Goal: Task Accomplishment & Management: Complete application form

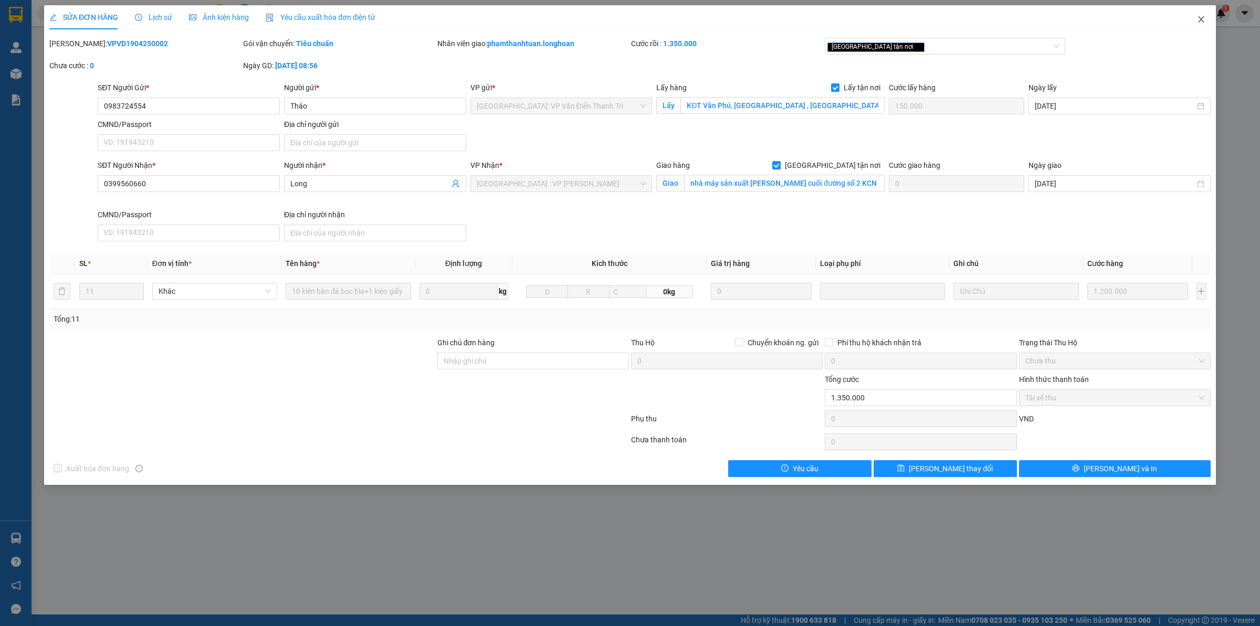
click at [1197, 18] on icon "close" at bounding box center [1201, 19] width 8 height 8
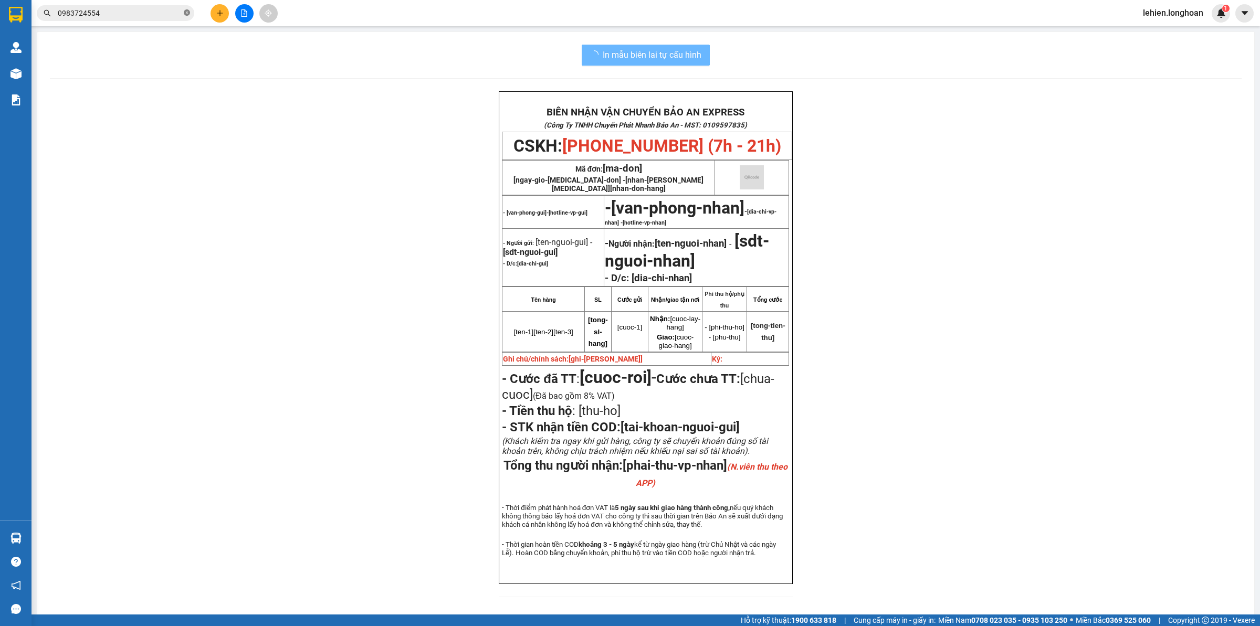
click at [187, 13] on icon "close-circle" at bounding box center [187, 12] width 6 height 6
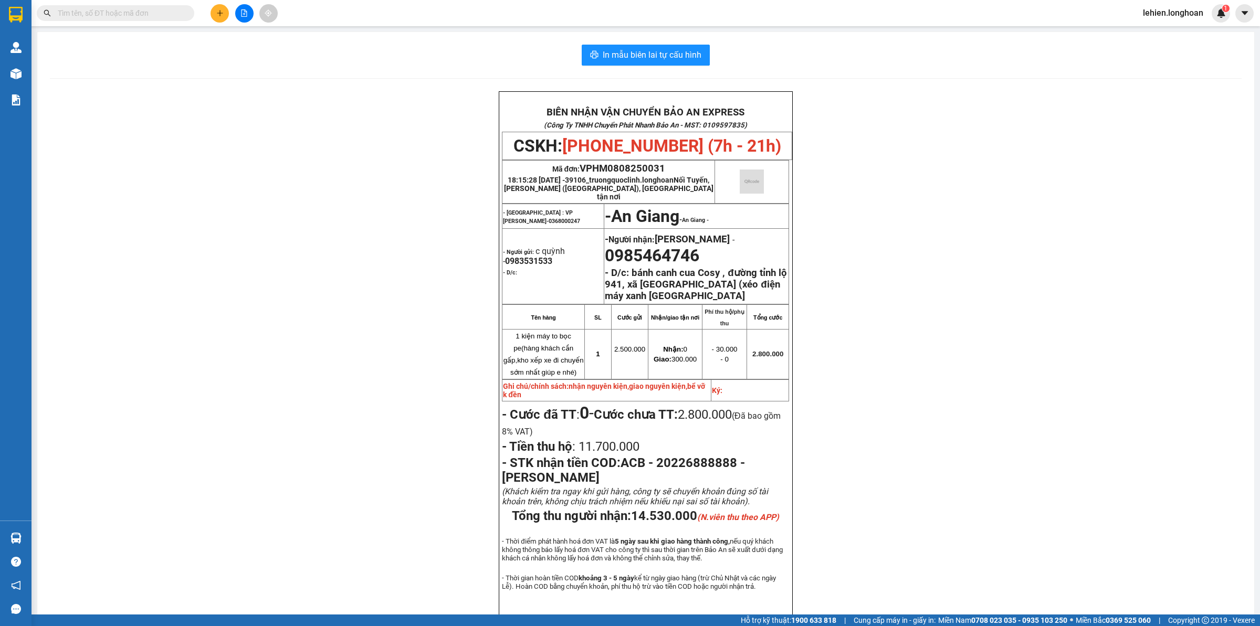
paste input "0971474333"
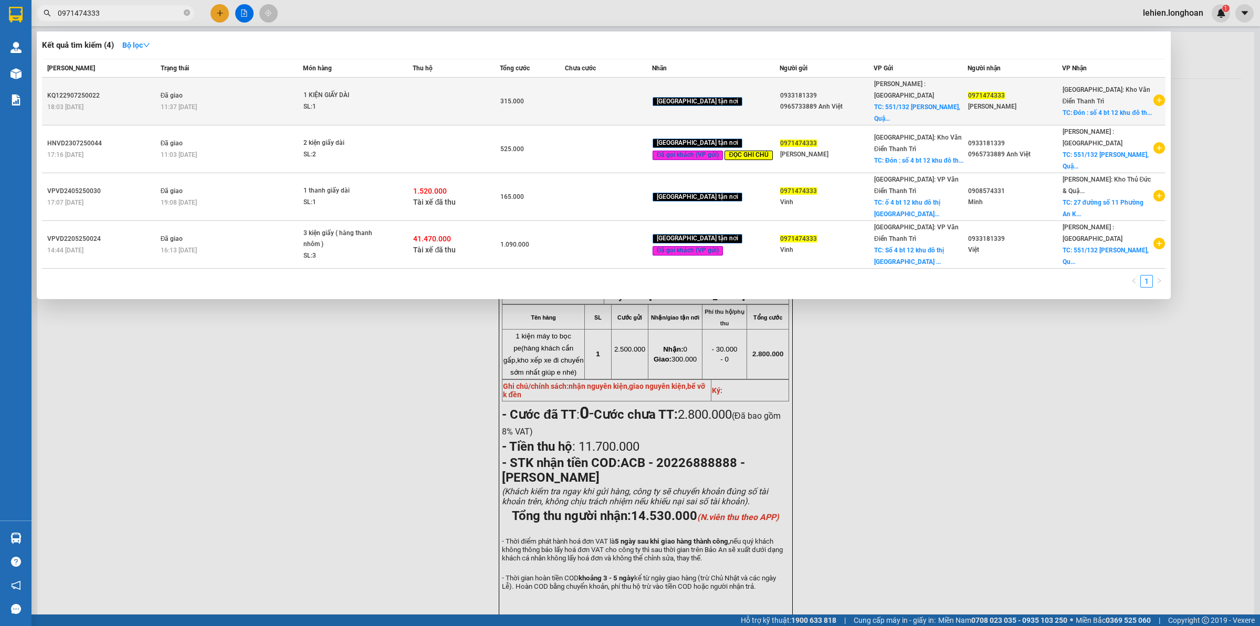
type input "0971474333"
click at [323, 101] on div "SL: 1" at bounding box center [342, 107] width 79 height 12
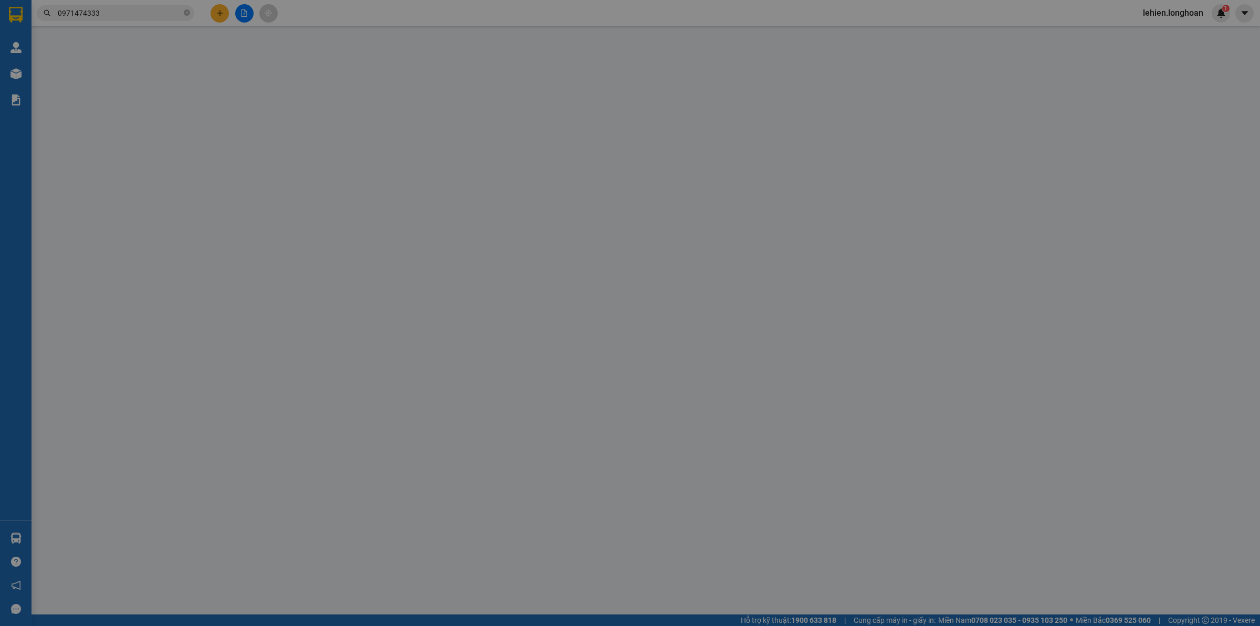
type input "0933181339"
type input "0965733889 Anh Việt"
checkbox input "true"
type input "[STREET_ADDRESS][PERSON_NAME]"
type input "65.000"
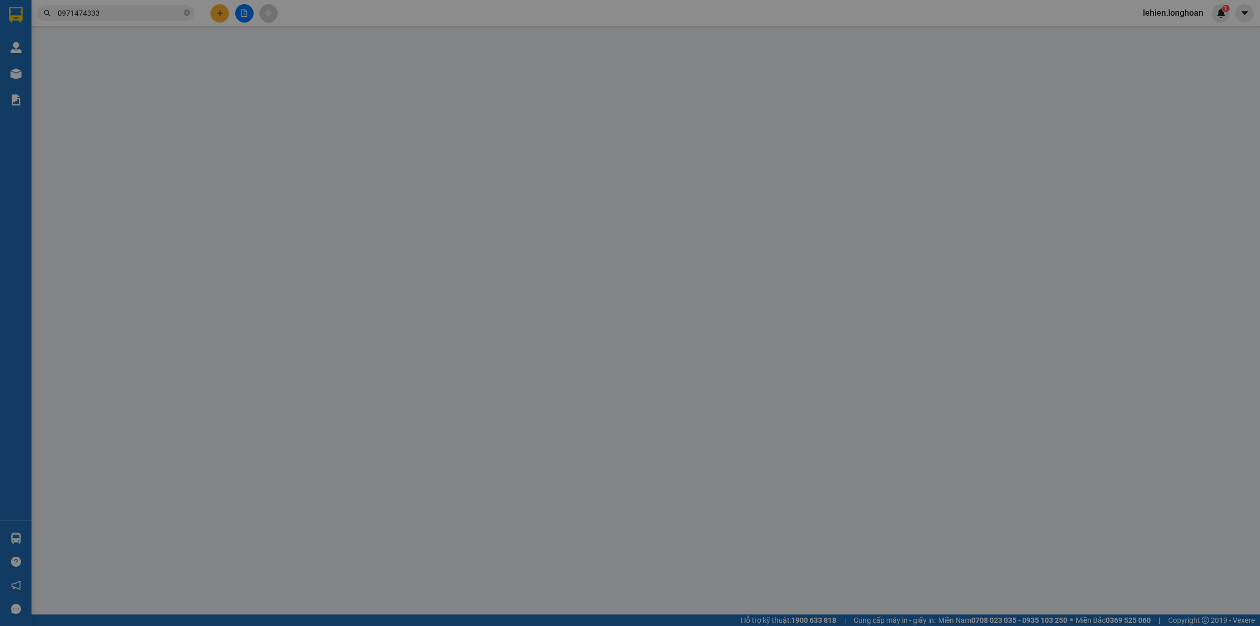
type input "0971474333"
type input "[PERSON_NAME]"
checkbox input "true"
type input "Đón : [STREET_ADDRESS]"
type input "315.000"
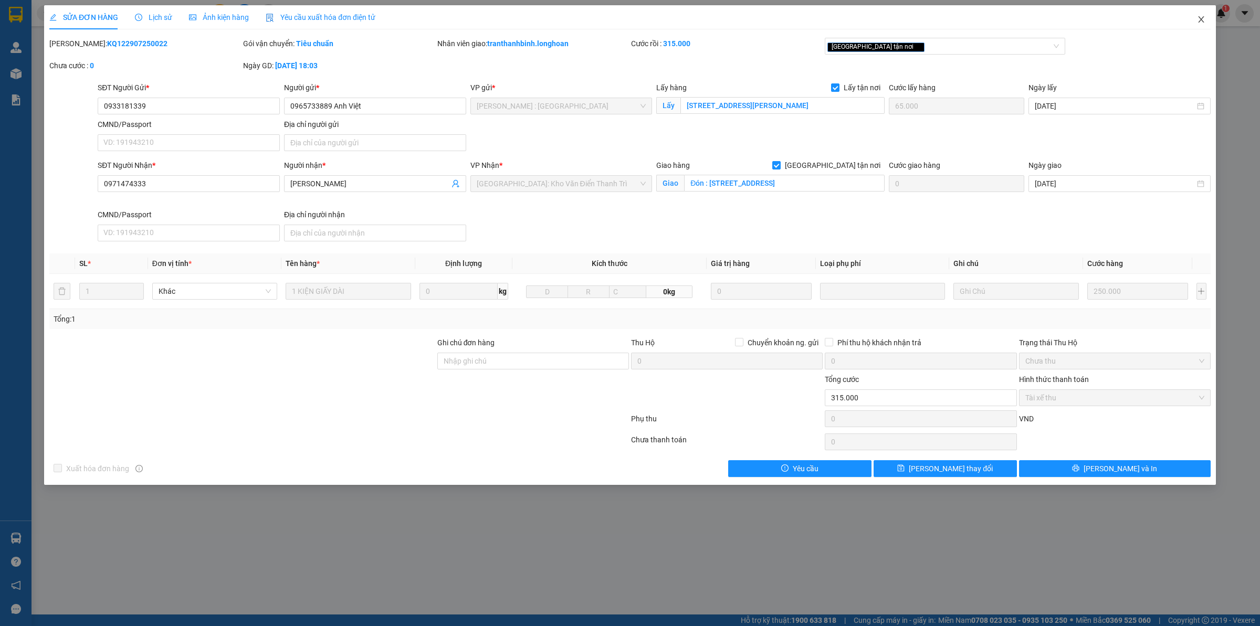
click at [1194, 19] on span "Close" at bounding box center [1200, 19] width 29 height 29
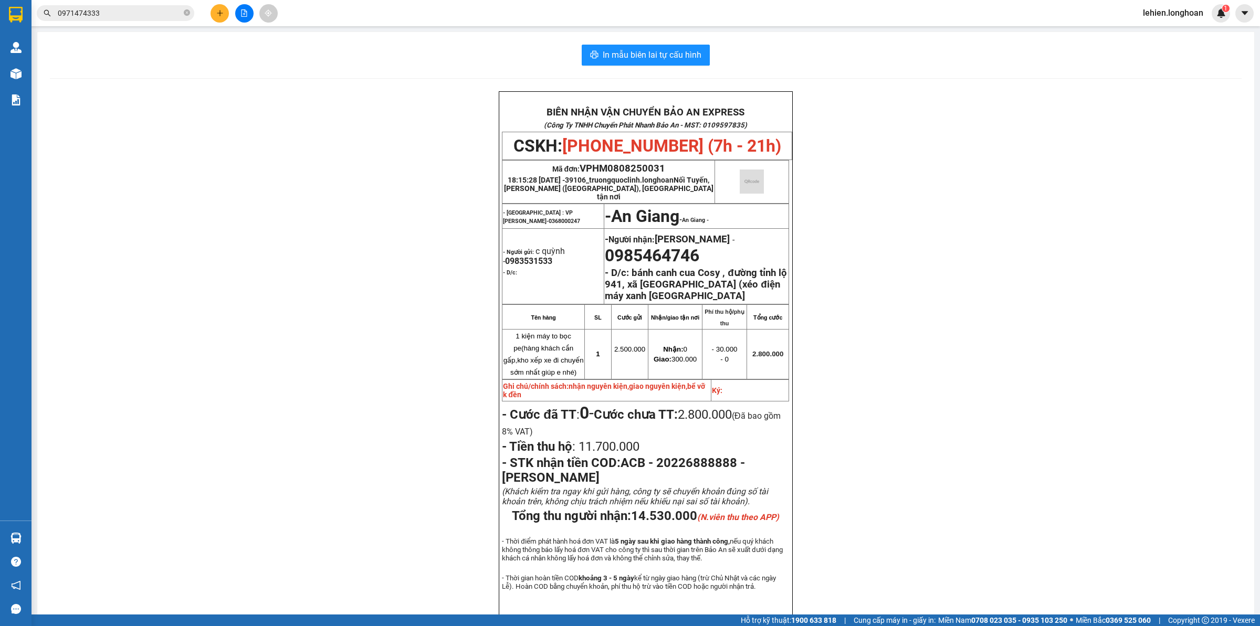
click at [155, 10] on input "0971474333" at bounding box center [120, 13] width 124 height 12
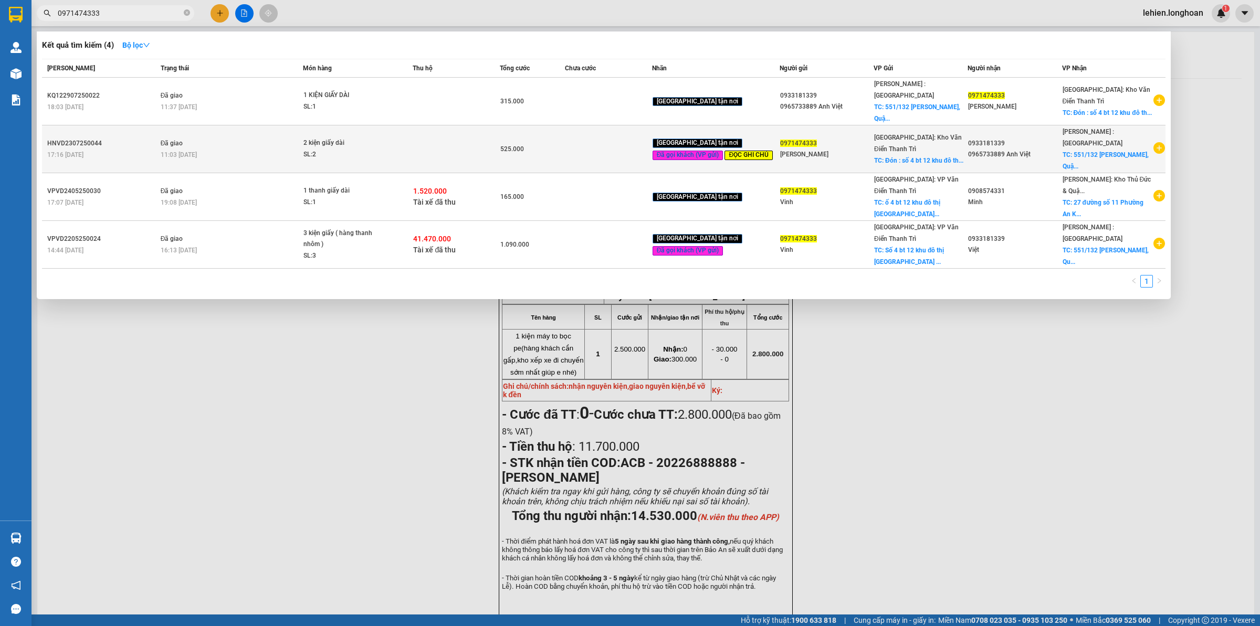
click at [381, 138] on div "2 kiện giấy dài" at bounding box center [342, 144] width 79 height 12
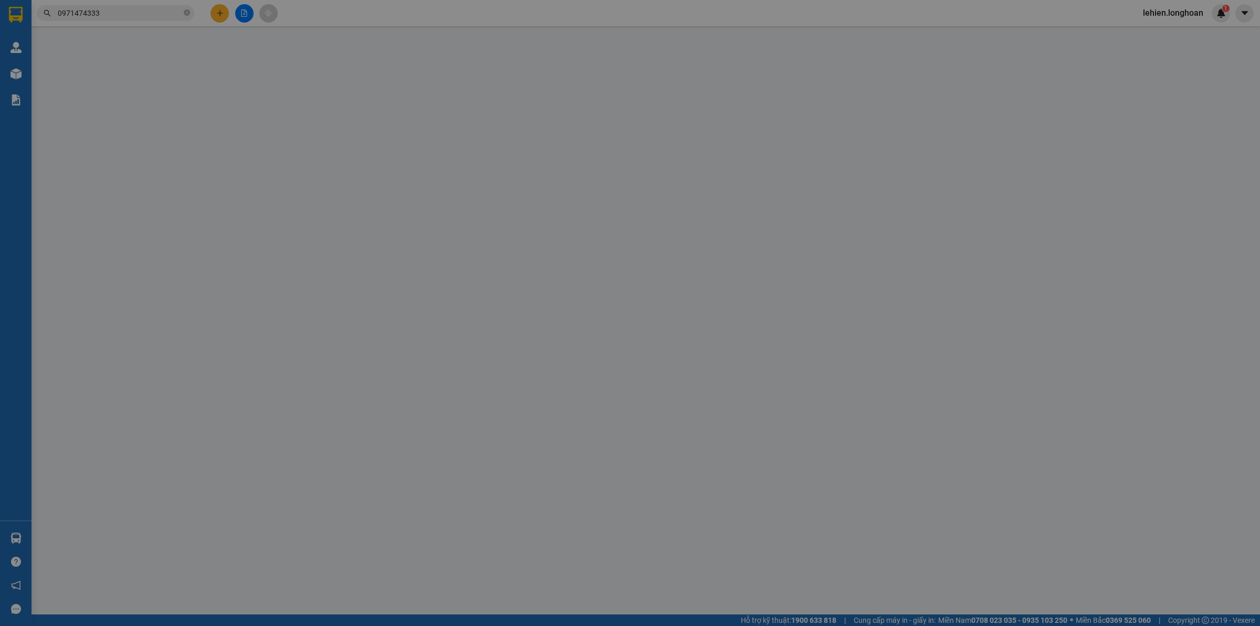
type input "0971474333"
type input "[PERSON_NAME]"
checkbox input "true"
type input "Đón : [STREET_ADDRESS]"
type input "65.000"
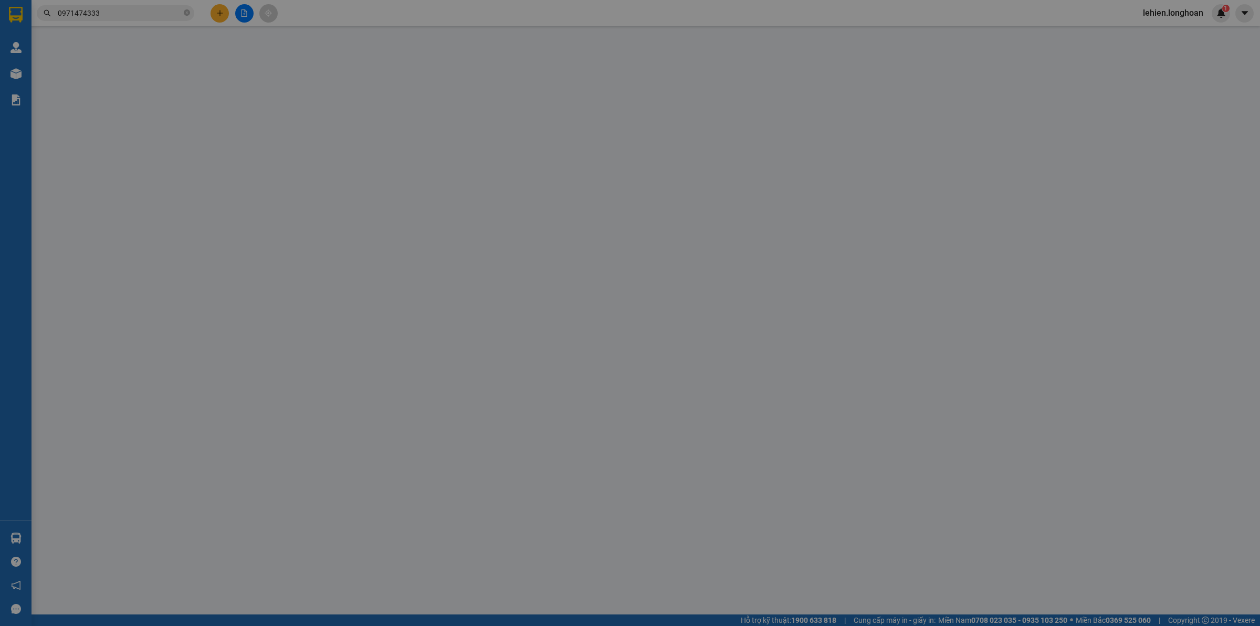
type input "0933181339"
type input "0965733889 Anh Việt"
checkbox input "true"
type input "[STREET_ADDRESS][PERSON_NAME]"
type input "hủy thu hộ . Cước người gửi thanh toán. giao cho khách 1 kiện và 1 kiện gửi về …"
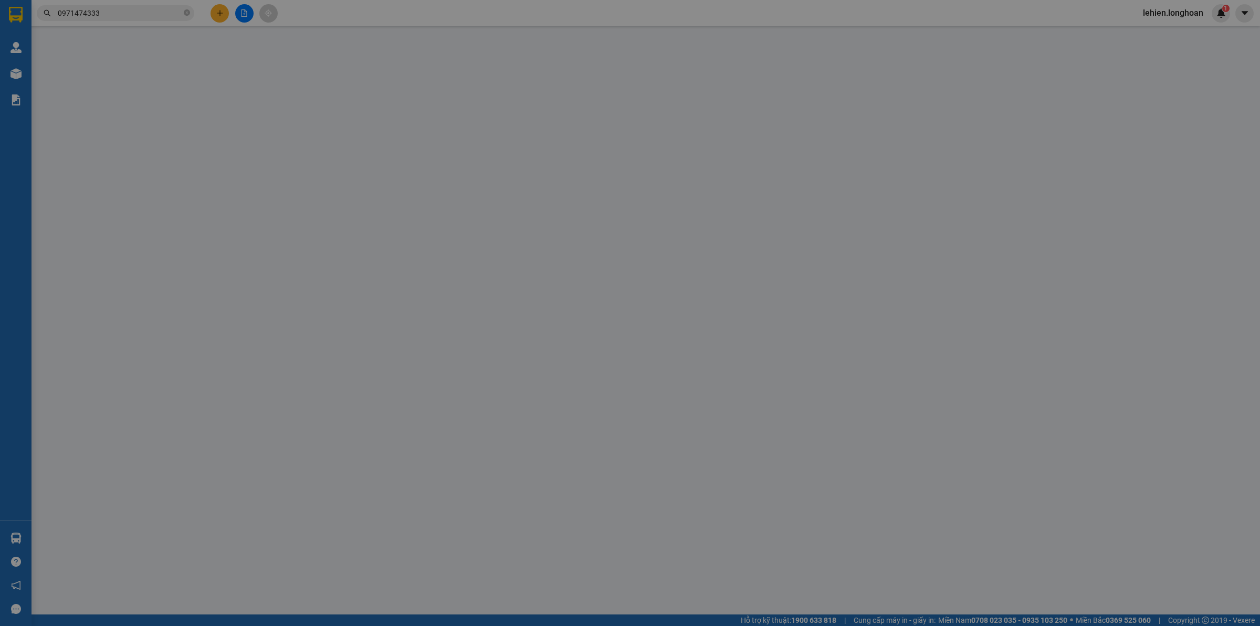
type input "525.000"
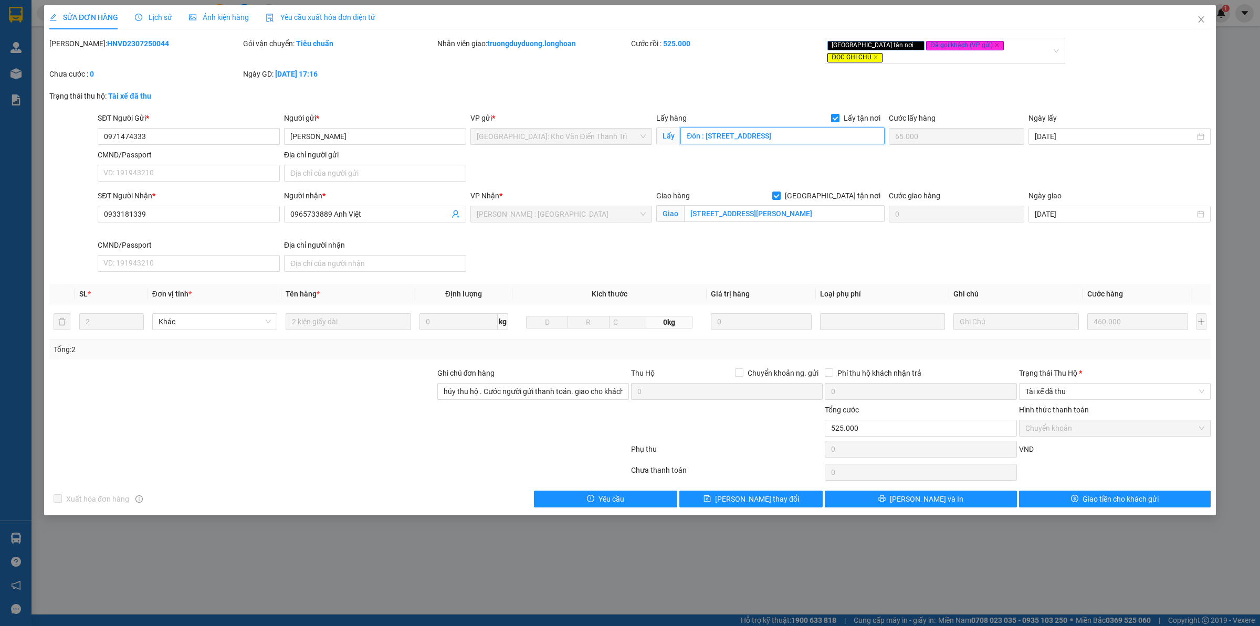
click at [735, 131] on input "Đón : [STREET_ADDRESS]" at bounding box center [782, 136] width 204 height 17
click at [1197, 17] on icon "close" at bounding box center [1201, 19] width 8 height 8
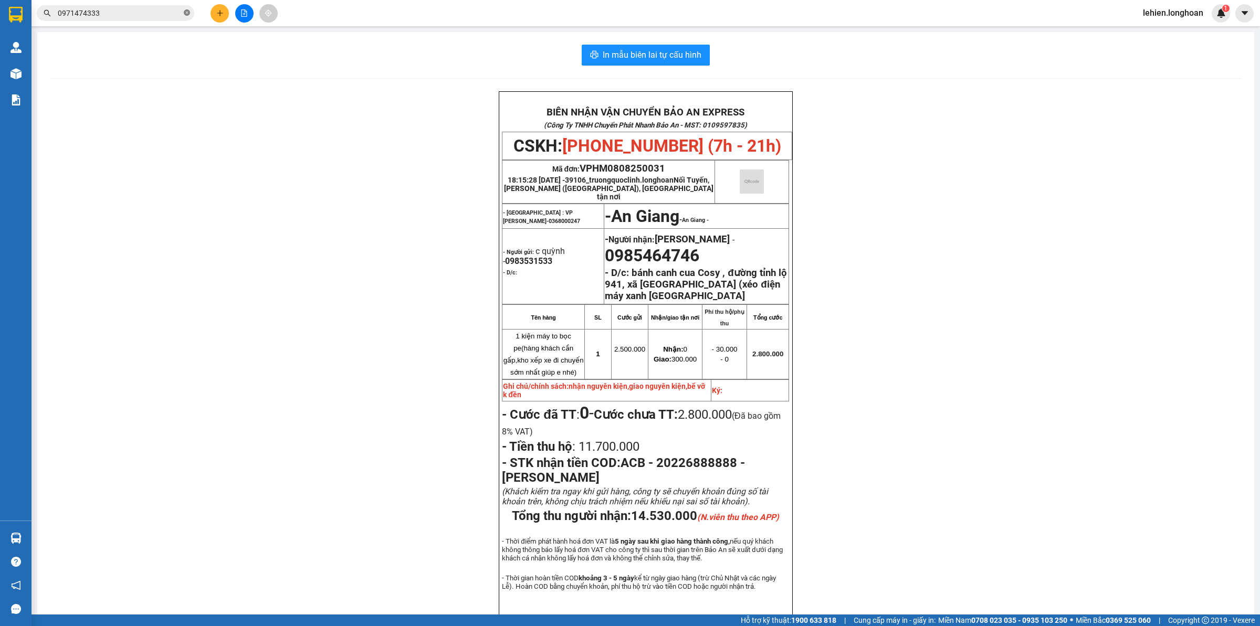
click at [189, 15] on icon "close-circle" at bounding box center [187, 12] width 6 height 6
paste input "0901484500"
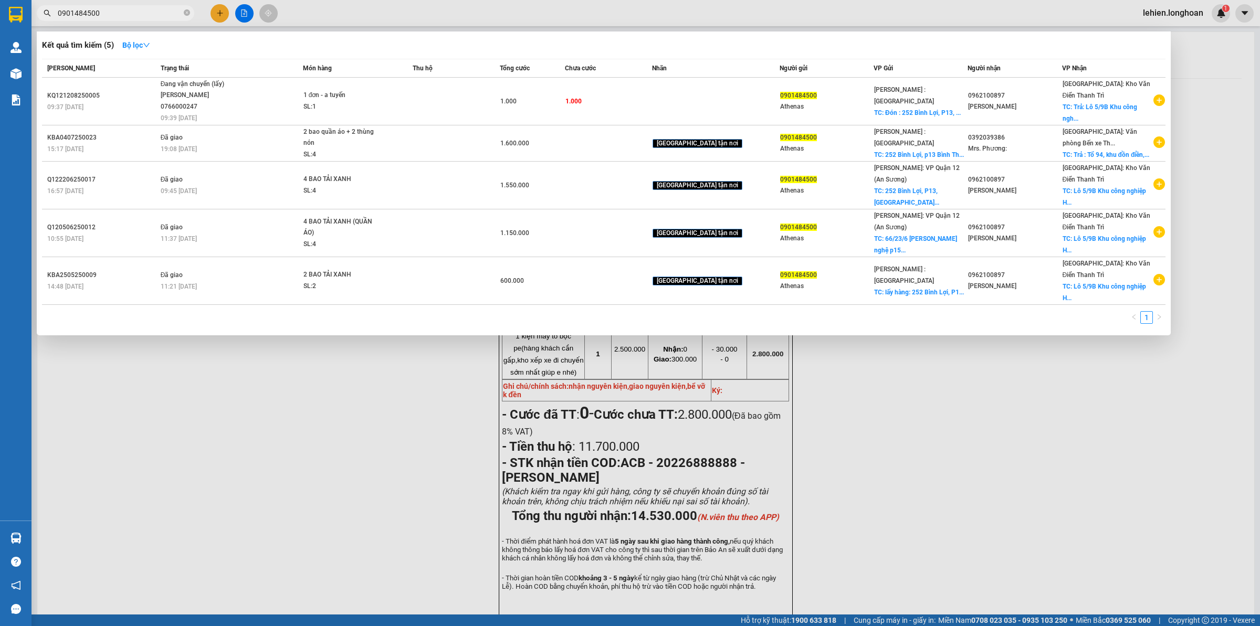
type input "0901484500"
click at [192, 15] on span "0901484500" at bounding box center [115, 13] width 157 height 16
click at [187, 13] on icon "close-circle" at bounding box center [187, 12] width 6 height 6
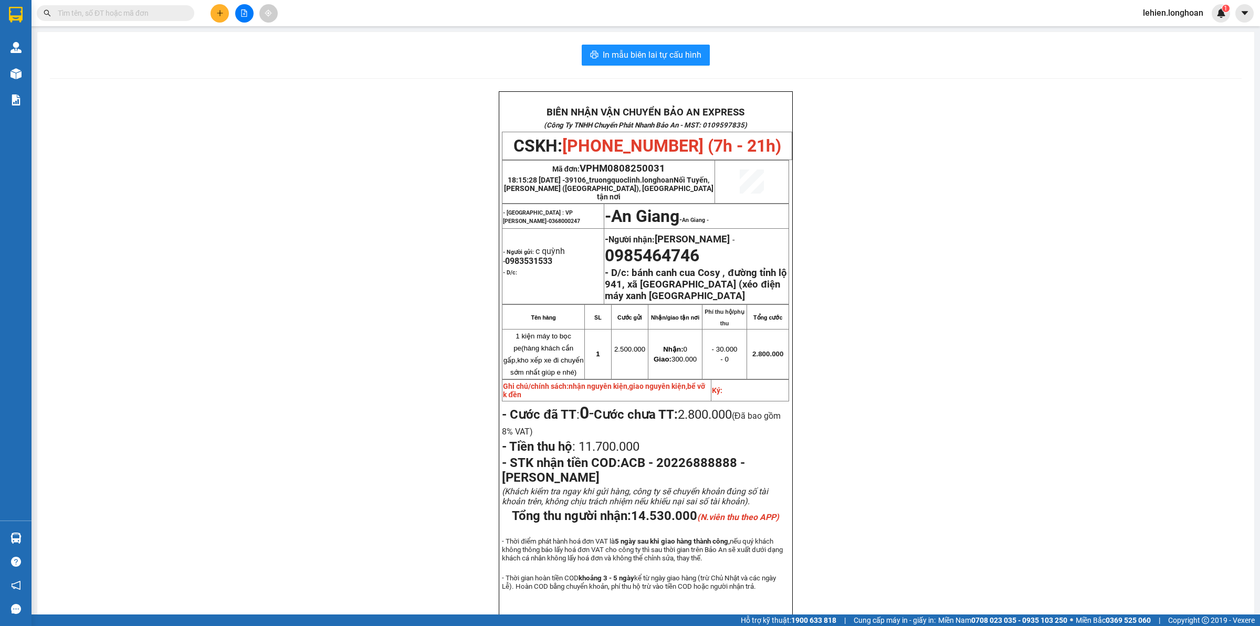
drag, startPoint x: 133, startPoint y: 19, endPoint x: 111, endPoint y: 16, distance: 22.3
click at [112, 16] on input "text" at bounding box center [120, 13] width 124 height 12
paste input "0387737285"
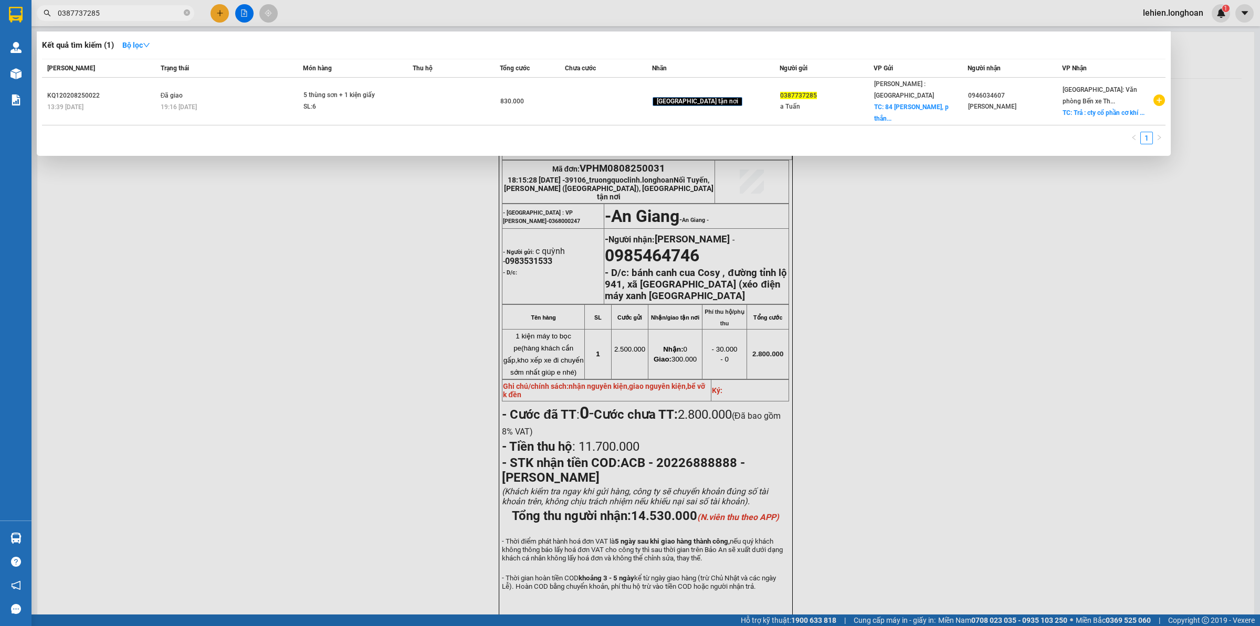
type input "0387737285"
click at [187, 16] on icon "close-circle" at bounding box center [187, 12] width 6 height 6
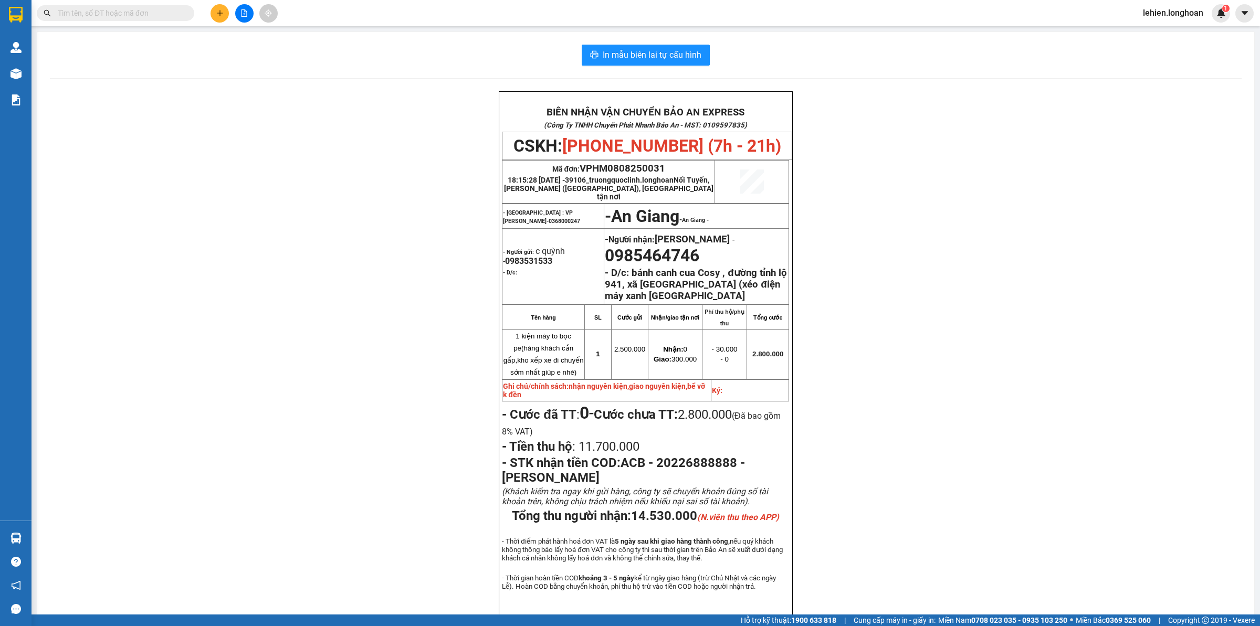
paste input "VHBT1008250008"
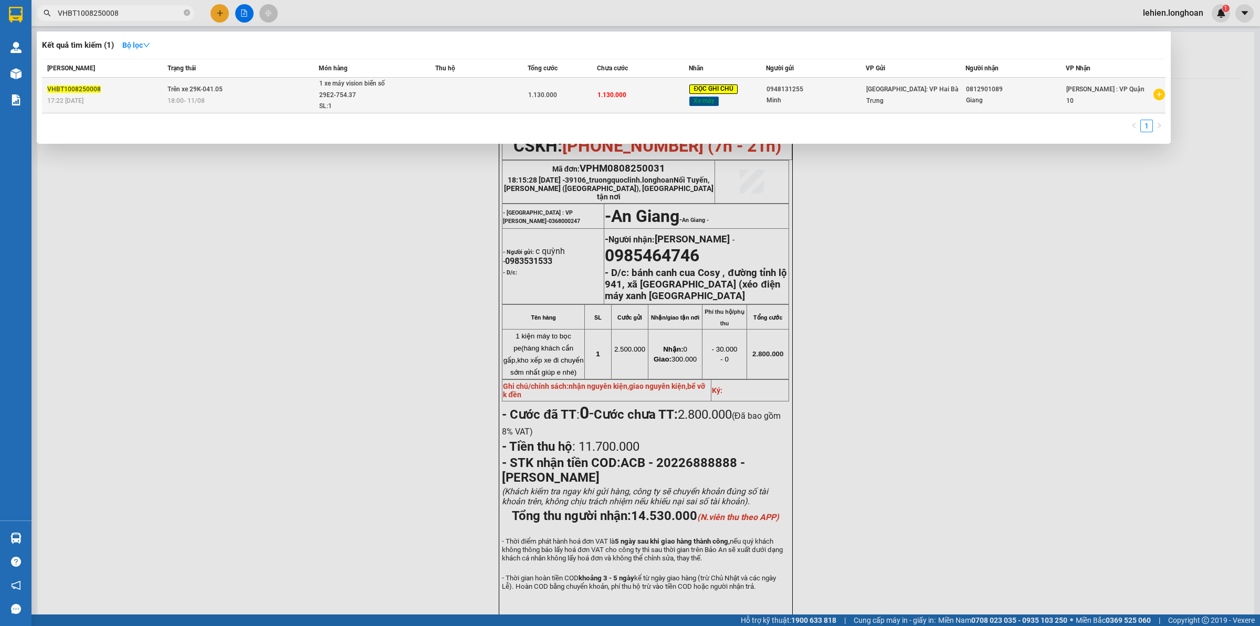
type input "VHBT1008250008"
click at [288, 99] on div "18:00 [DATE]" at bounding box center [242, 101] width 151 height 12
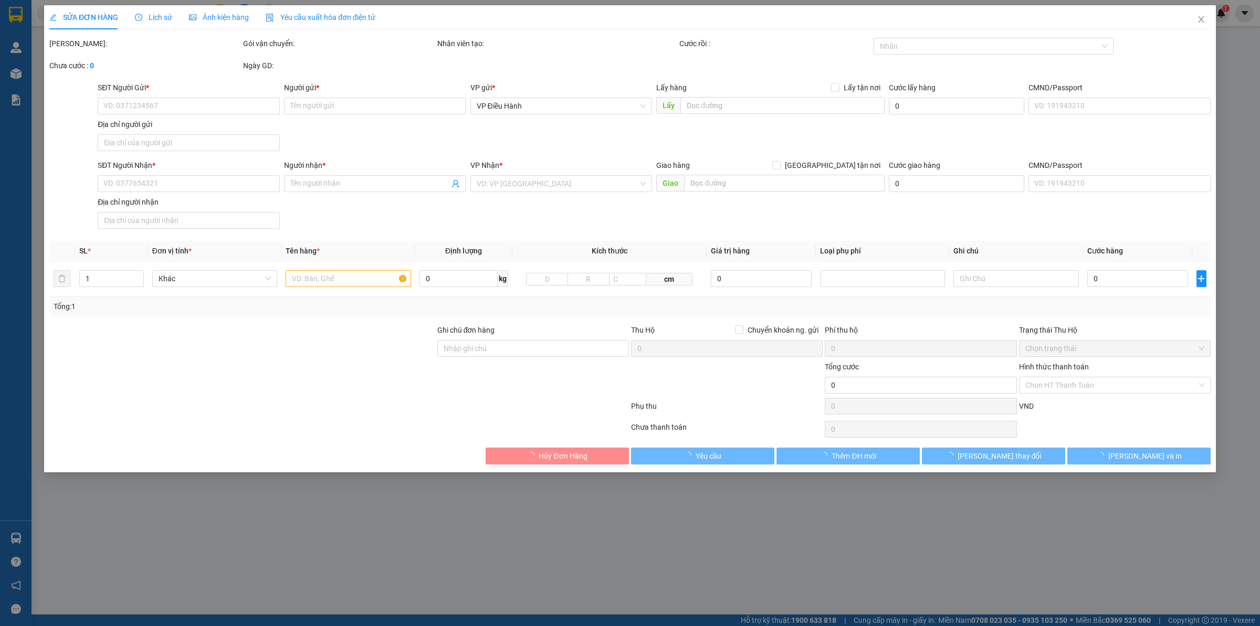
type input "0948131255"
type input "Minh"
type input "0812901089"
type input "Giang"
type input "có 1 chìa khoá, không giấy tờ, 1 gương"
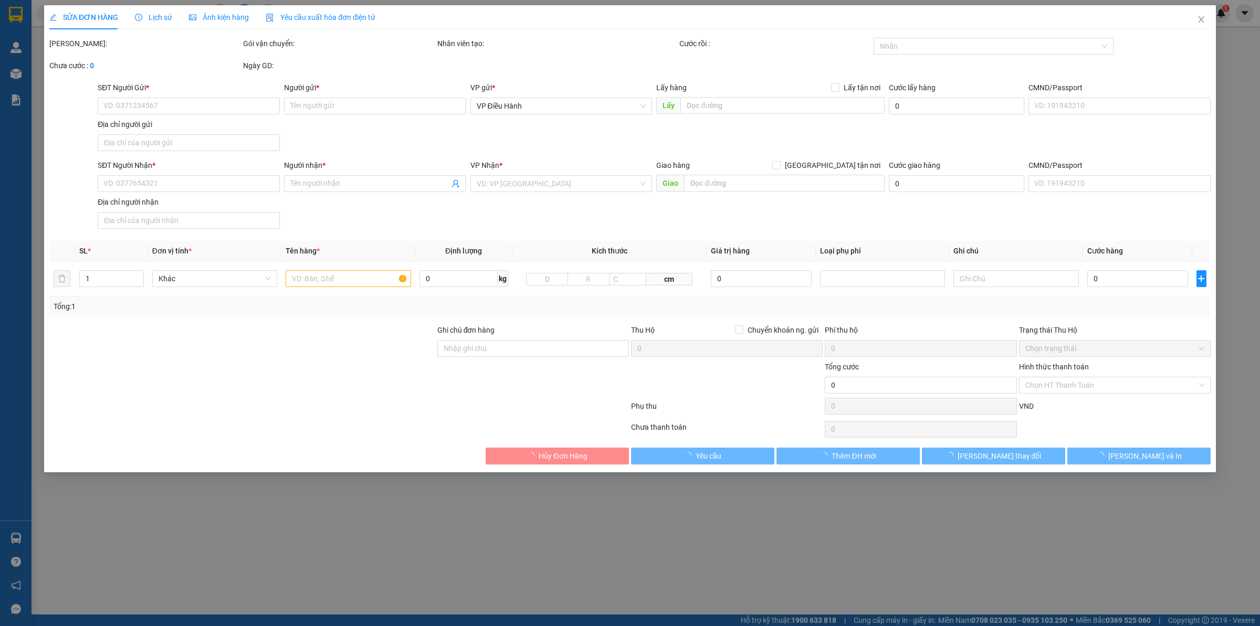
type input "1.130.000"
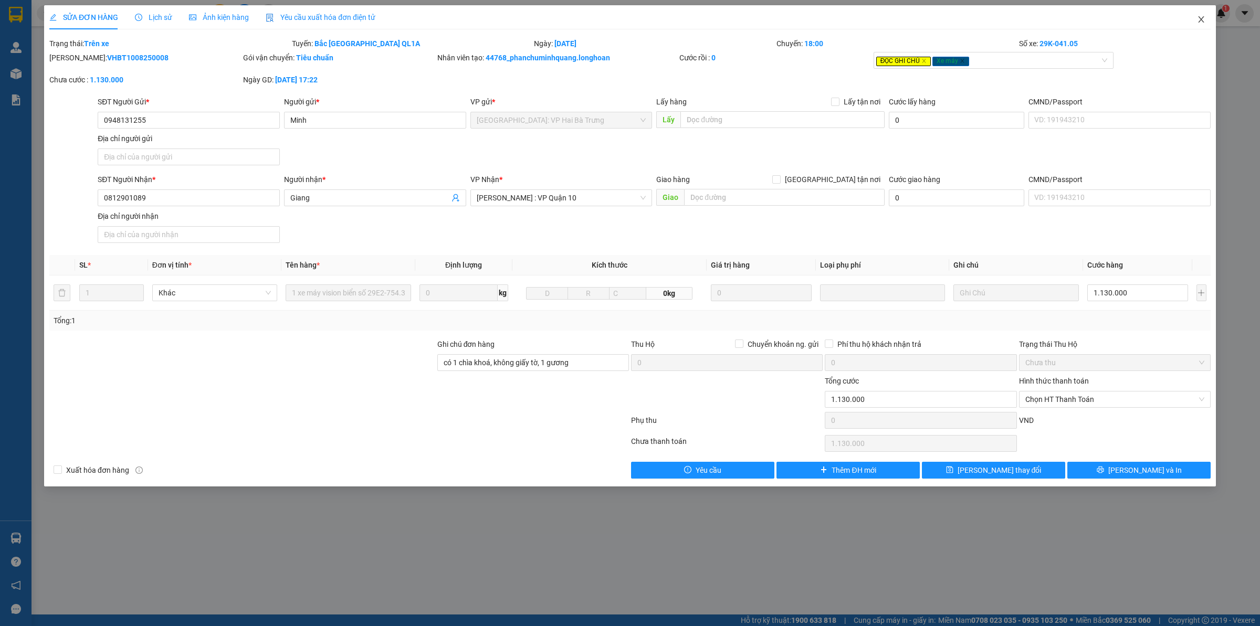
click at [1195, 18] on span "Close" at bounding box center [1200, 19] width 29 height 29
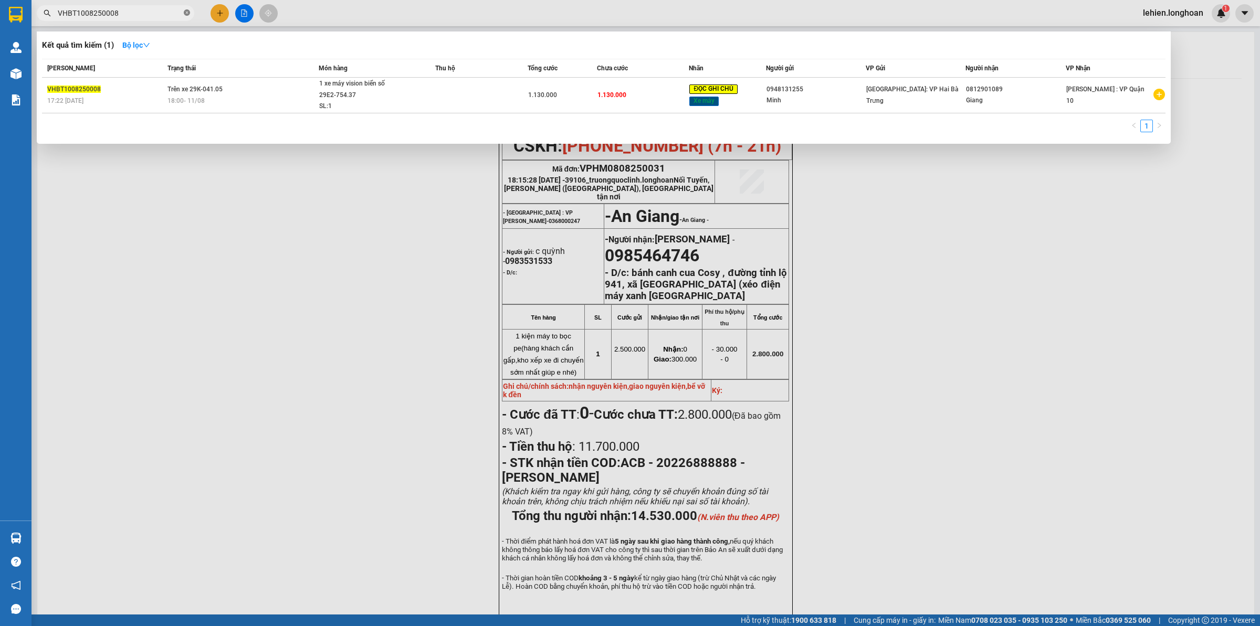
click at [185, 12] on icon "close-circle" at bounding box center [187, 12] width 6 height 6
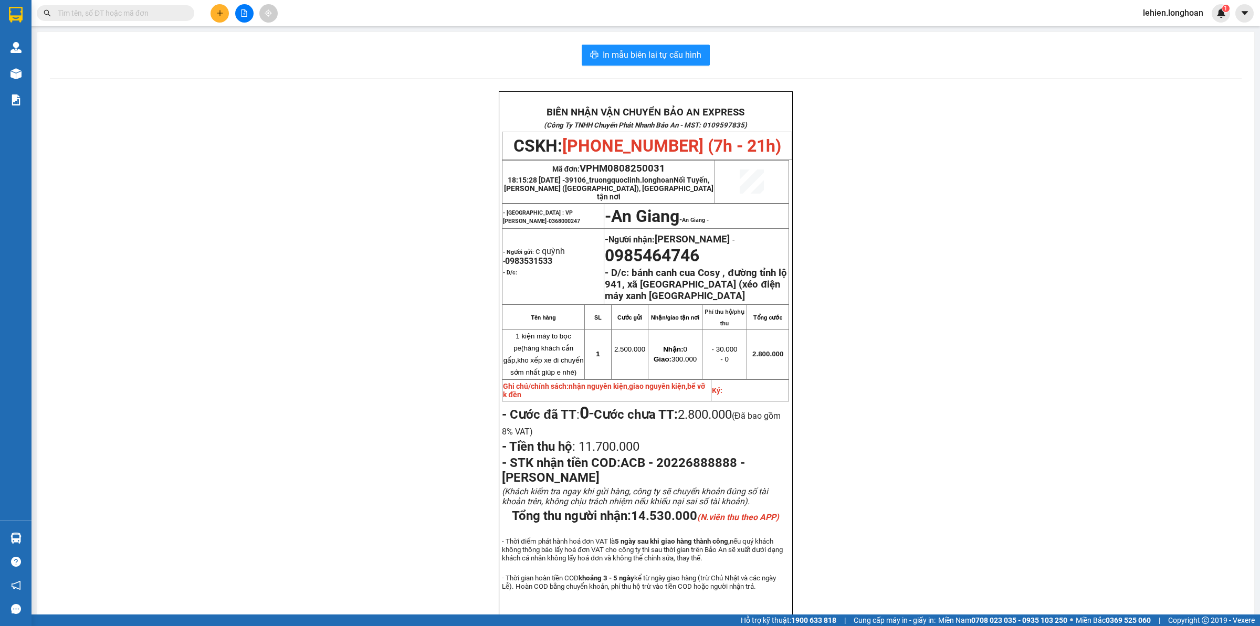
paste input "0909333129"
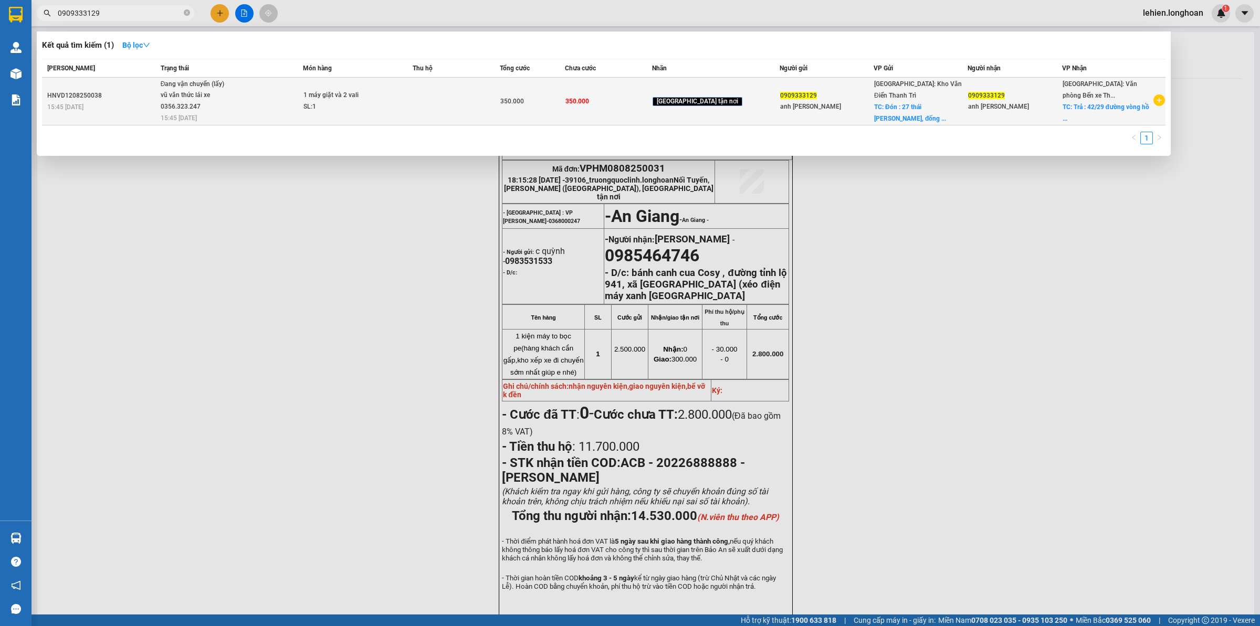
type input "0909333129"
click at [363, 90] on div "1 máy giặt và 2 vali" at bounding box center [342, 96] width 79 height 12
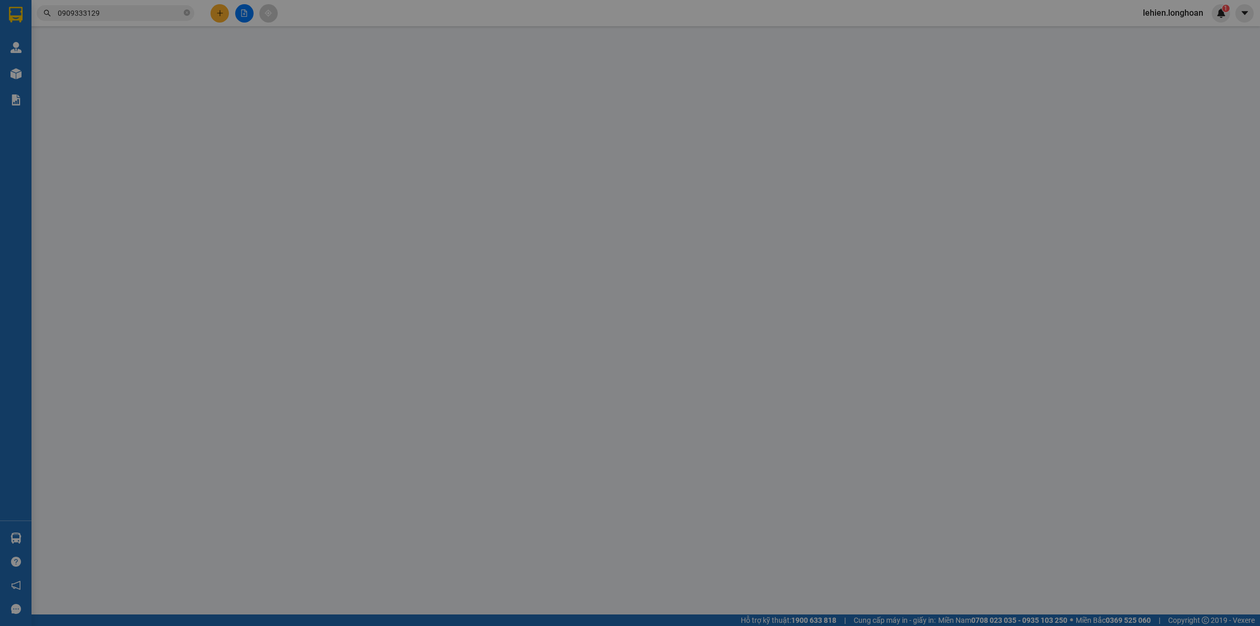
type input "0909333129"
type input "anh [PERSON_NAME]"
checkbox input "true"
type input "Đón : 27 thái thịnh, đống đa [GEOGRAPHIC_DATA]"
type input "0909333129"
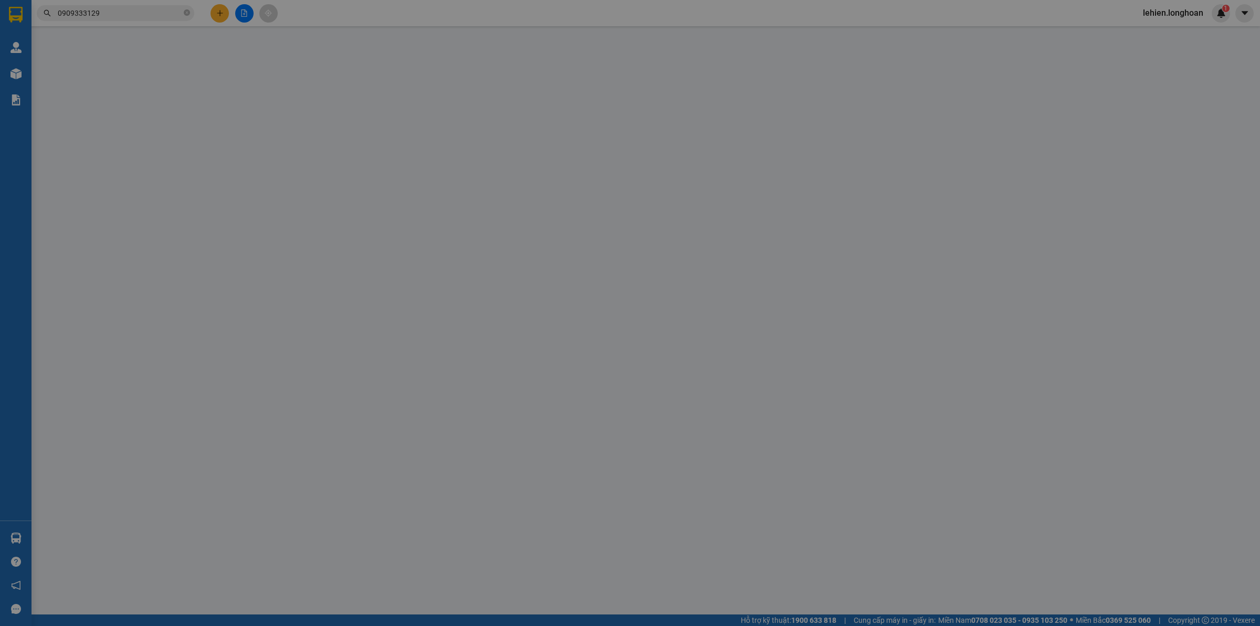
type input "anh [PERSON_NAME]"
checkbox input "true"
type input "Trả : [STREET_ADDRESS]"
type input "350.000"
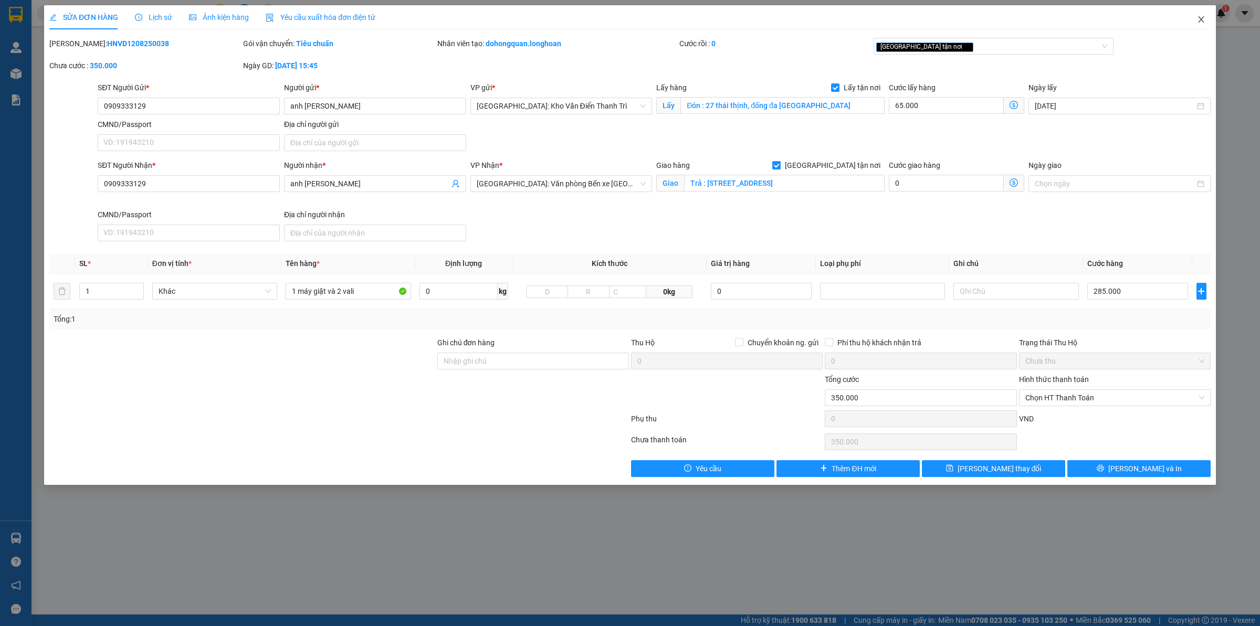
drag, startPoint x: 1192, startPoint y: 11, endPoint x: 1173, endPoint y: 17, distance: 19.9
click at [1192, 13] on span "Close" at bounding box center [1200, 19] width 29 height 29
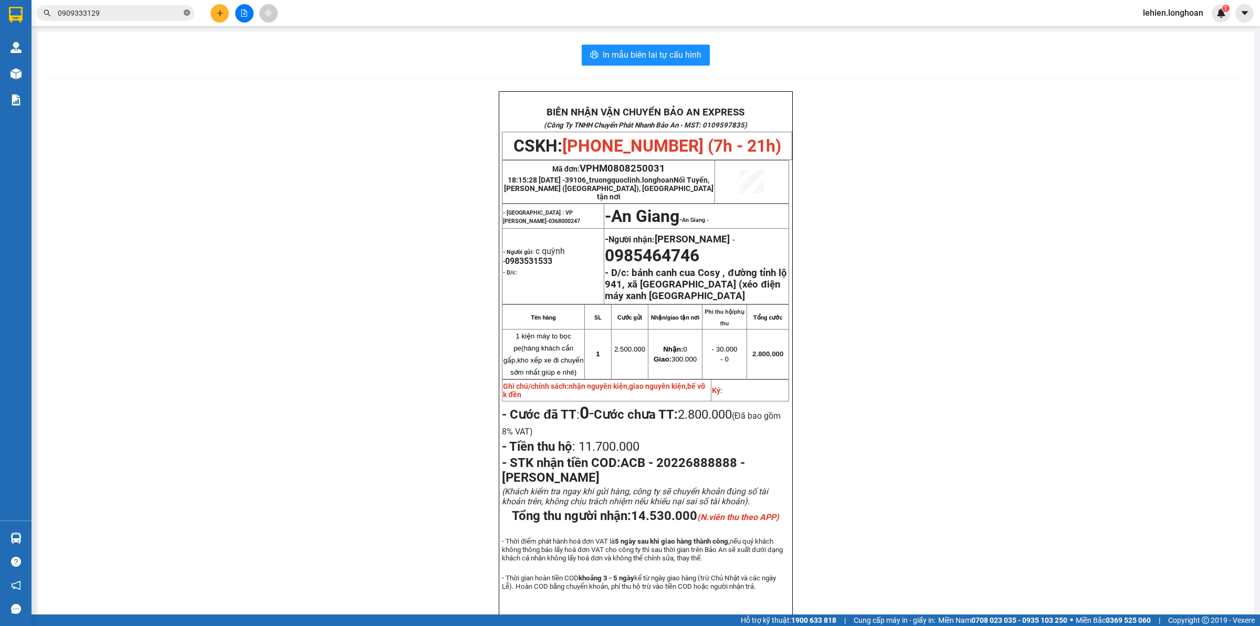
click at [184, 11] on icon "close-circle" at bounding box center [187, 12] width 6 height 6
type input "0"
click at [187, 11] on icon "close-circle" at bounding box center [187, 12] width 6 height 6
paste input "0901484500"
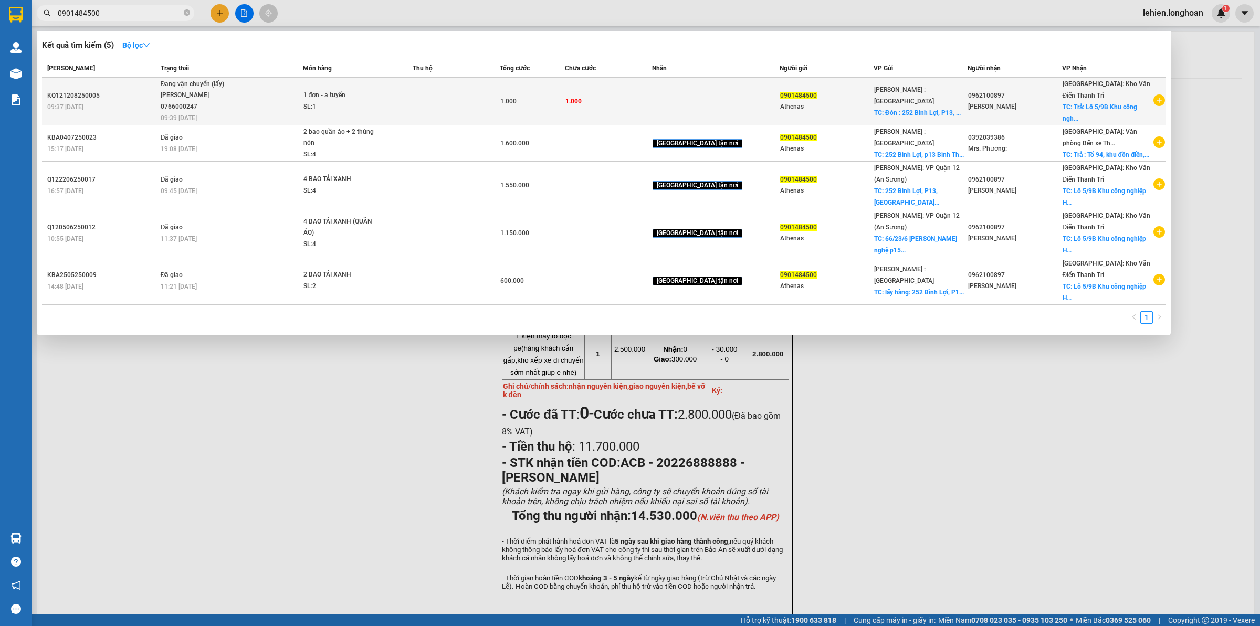
type input "0901484500"
click at [248, 109] on span "Đang vận chuyển (lấy) [PERSON_NAME] 0766000247 09:39 [DATE]" at bounding box center [232, 101] width 142 height 44
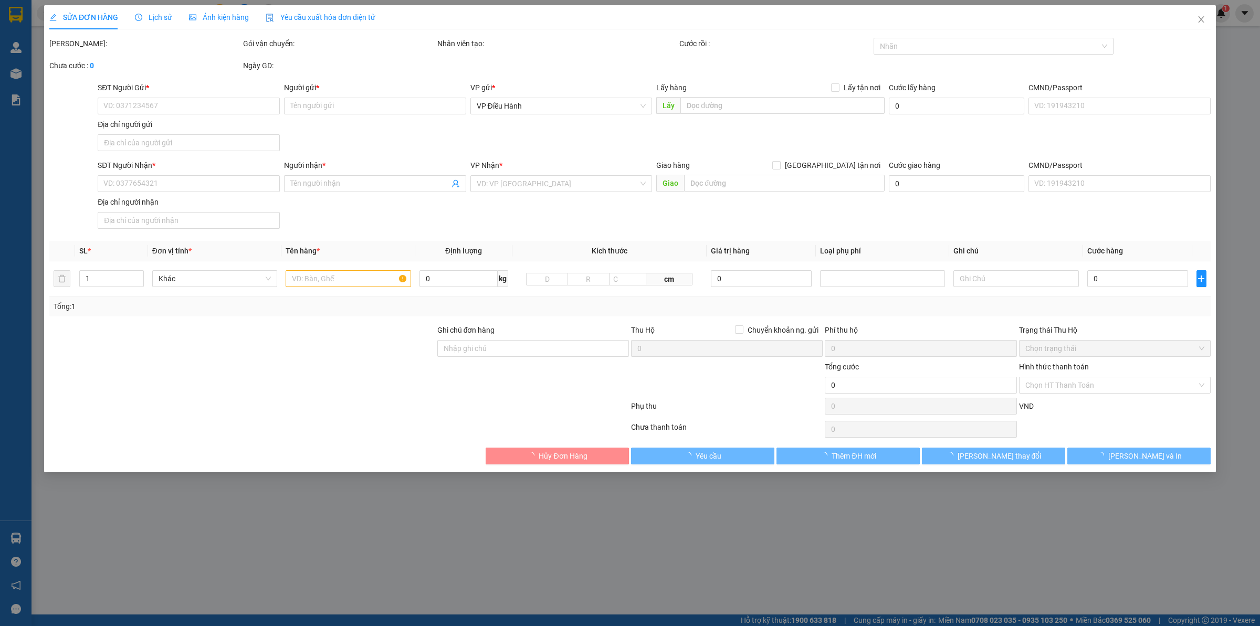
type input "0901484500"
type input "Athenas"
checkbox input "true"
type input "Đón : 252 [GEOGRAPHIC_DATA], P13, [GEOGRAPHIC_DATA],[GEOGRAPHIC_DATA]"
type input "0962100897"
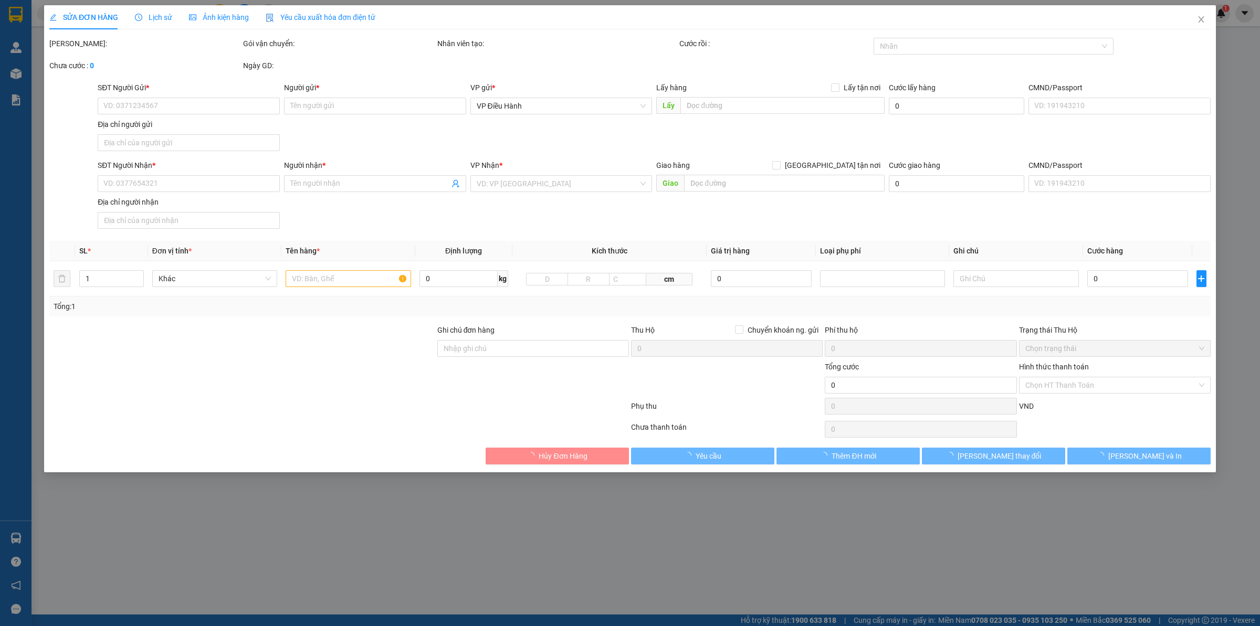
type input "[PERSON_NAME]"
checkbox input "true"
type input "Trả: Lô 5/9B Khu công nghiệp [PERSON_NAME] [GEOGRAPHIC_DATA], [GEOGRAPHIC_DATA]"
type input "1.000"
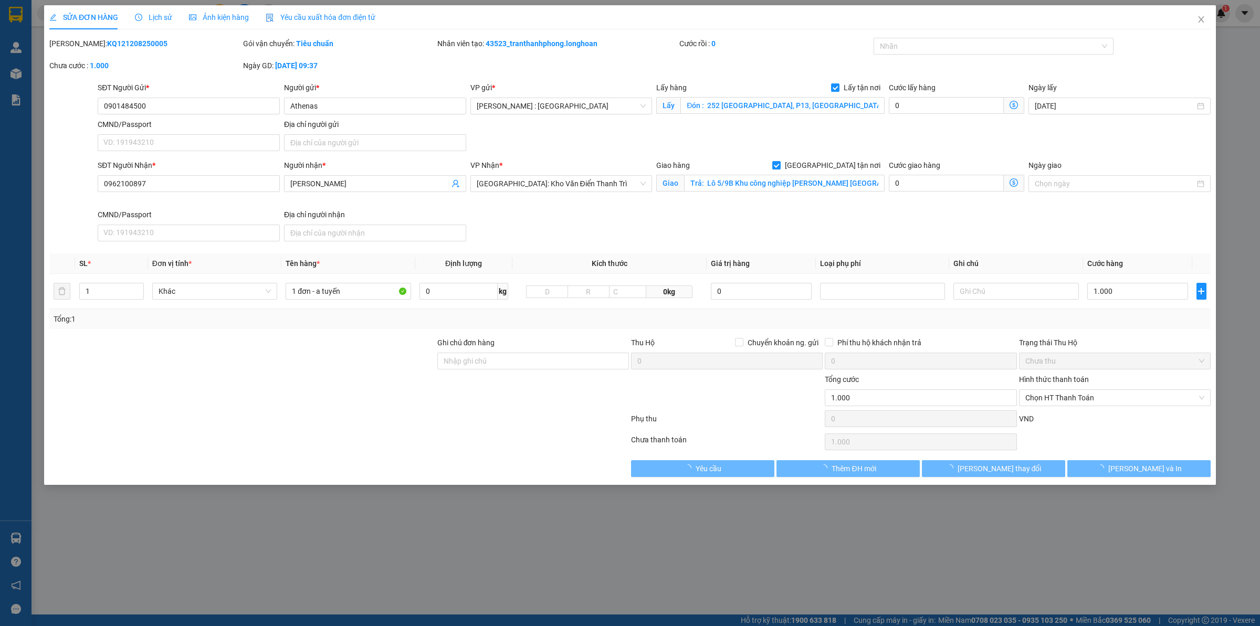
click at [160, 14] on span "Lịch sử" at bounding box center [153, 17] width 37 height 8
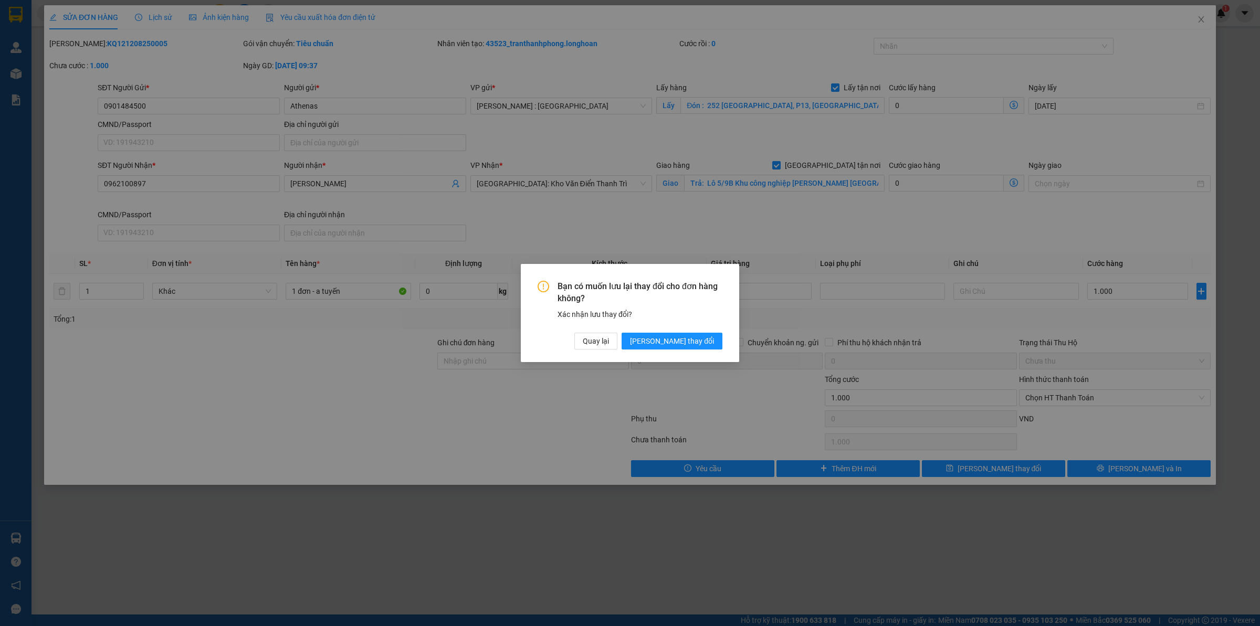
drag, startPoint x: 673, startPoint y: 339, endPoint x: 670, endPoint y: 331, distance: 8.5
click at [673, 339] on span "[PERSON_NAME] thay đổi" at bounding box center [672, 341] width 84 height 12
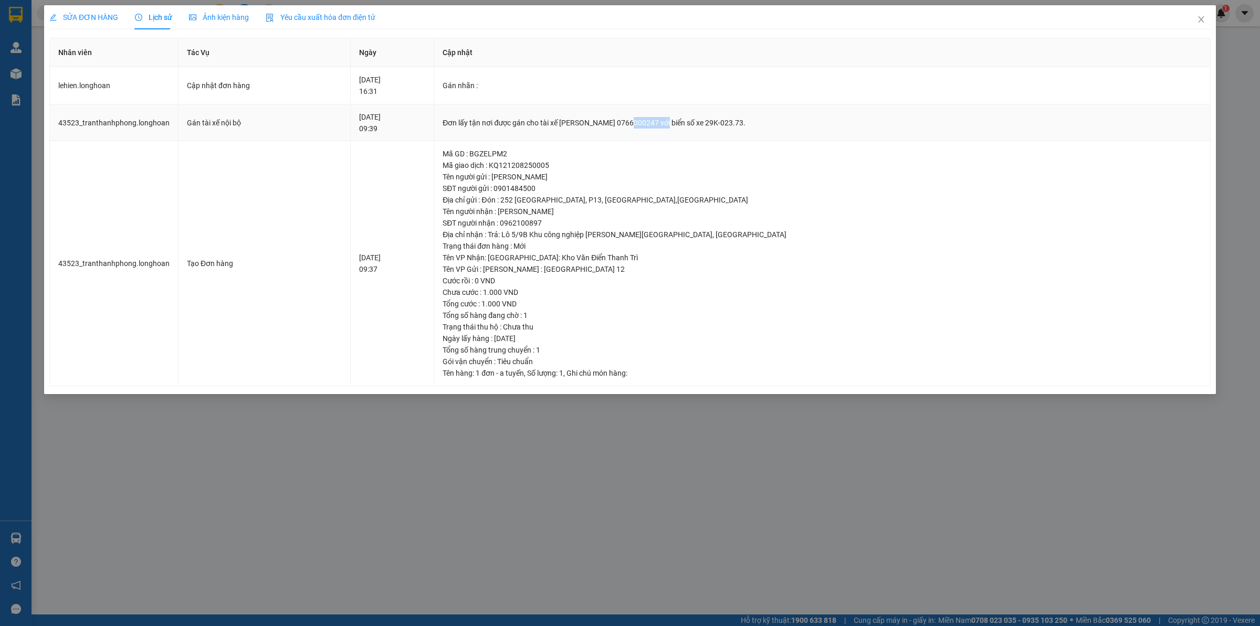
drag, startPoint x: 659, startPoint y: 124, endPoint x: 700, endPoint y: 123, distance: 40.4
click at [700, 123] on div "Đơn lấy tận nơi được gán cho tài xế [PERSON_NAME] 0766000247 với biển số xe 29K…" at bounding box center [821, 123] width 759 height 12
copy div "0766000247"
click at [1192, 12] on span "Close" at bounding box center [1200, 19] width 29 height 29
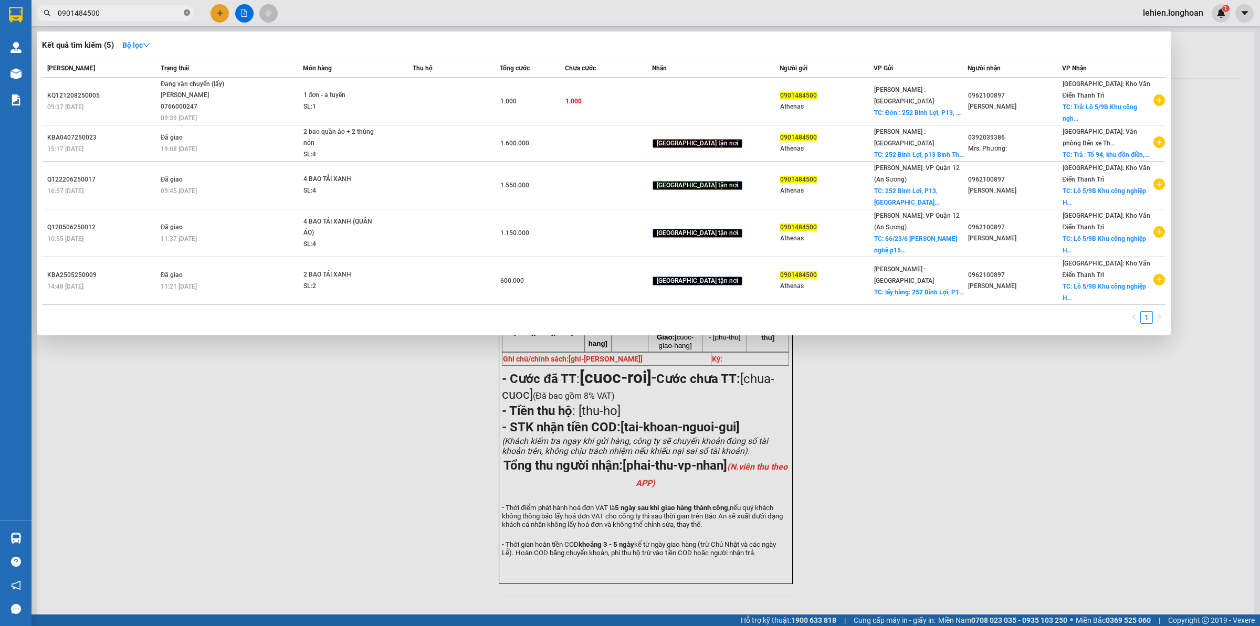
click at [185, 10] on icon "close-circle" at bounding box center [187, 12] width 6 height 6
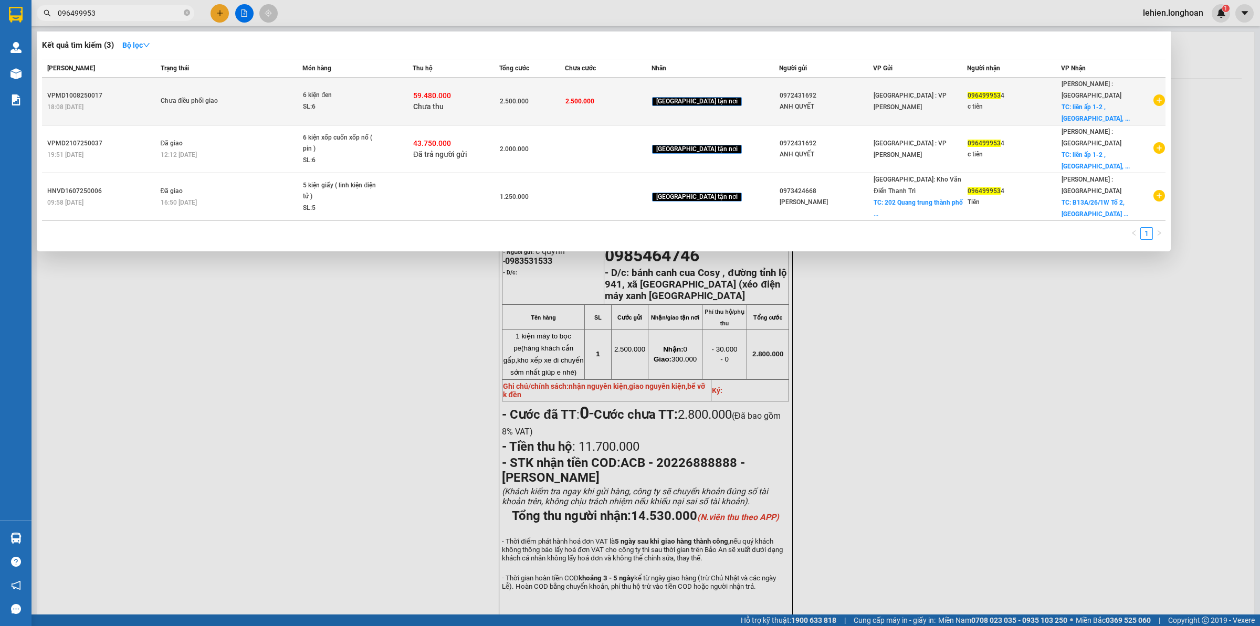
type input "096499953"
click at [172, 96] on div "Chưa điều phối giao" at bounding box center [200, 102] width 79 height 12
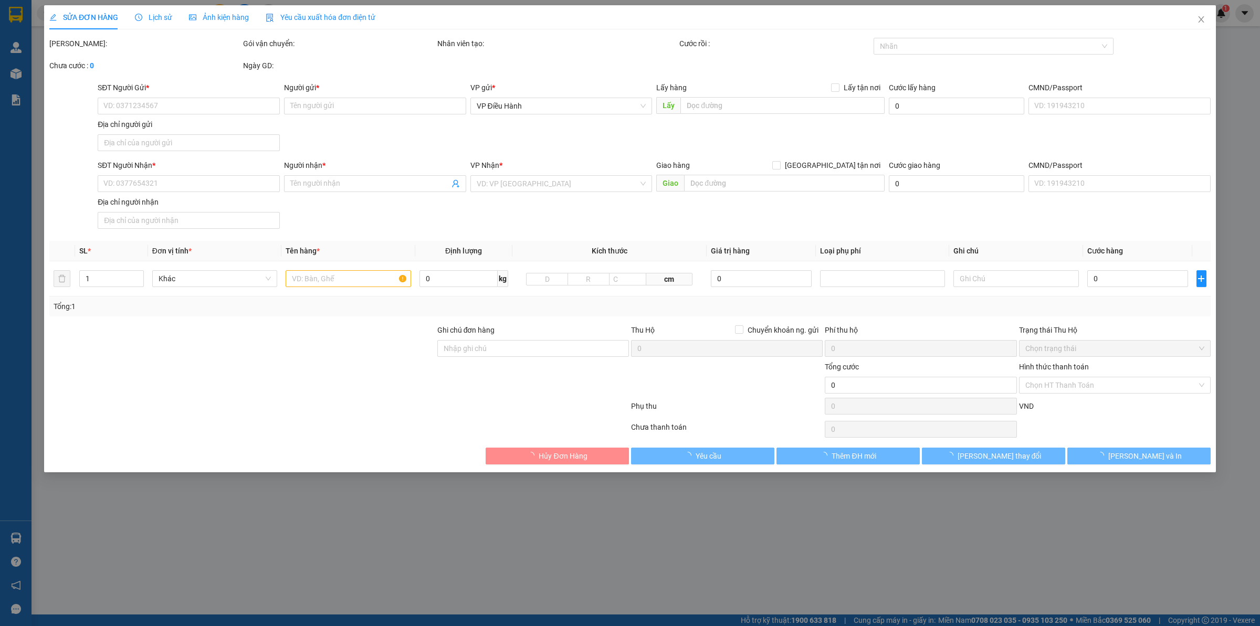
type input "0972431692"
type input "ANH QUYẾT"
type input "0964999534"
type input "c tiên"
checkbox input "true"
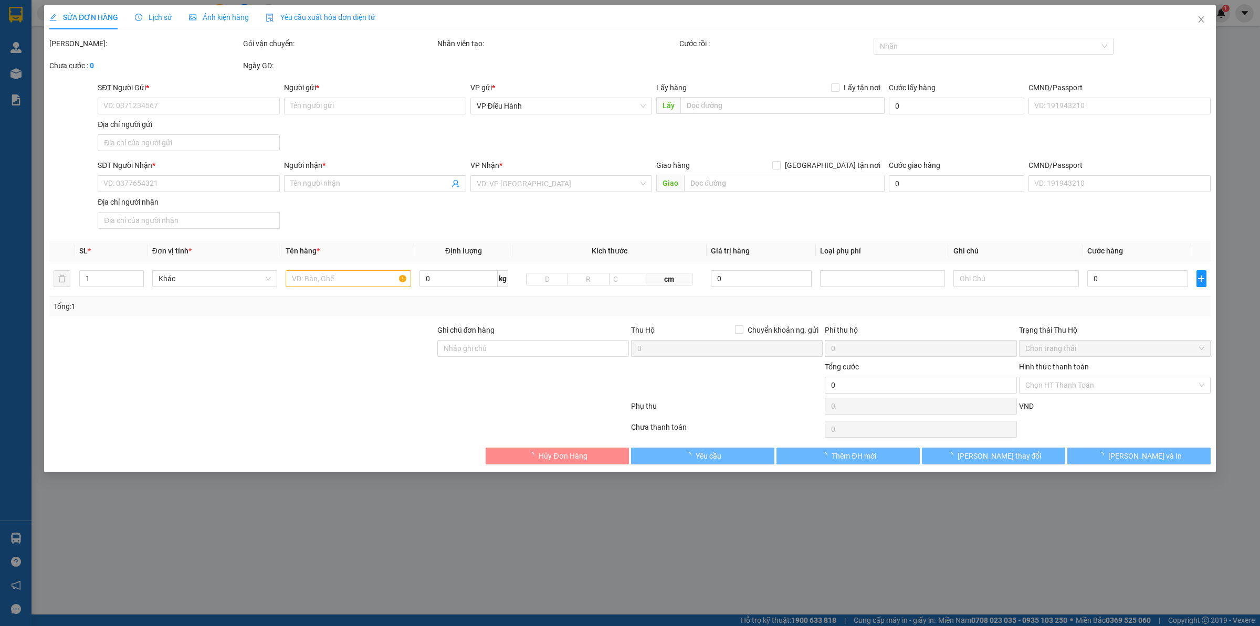
type input "liên ấp 1-2 , [GEOGRAPHIC_DATA], [GEOGRAPHIC_DATA], [GEOGRAPHIC_DATA]"
type input "hàng ko đồng kiểm giao nguyên kiện hư vỡ k đền"
type input "2.500.000"
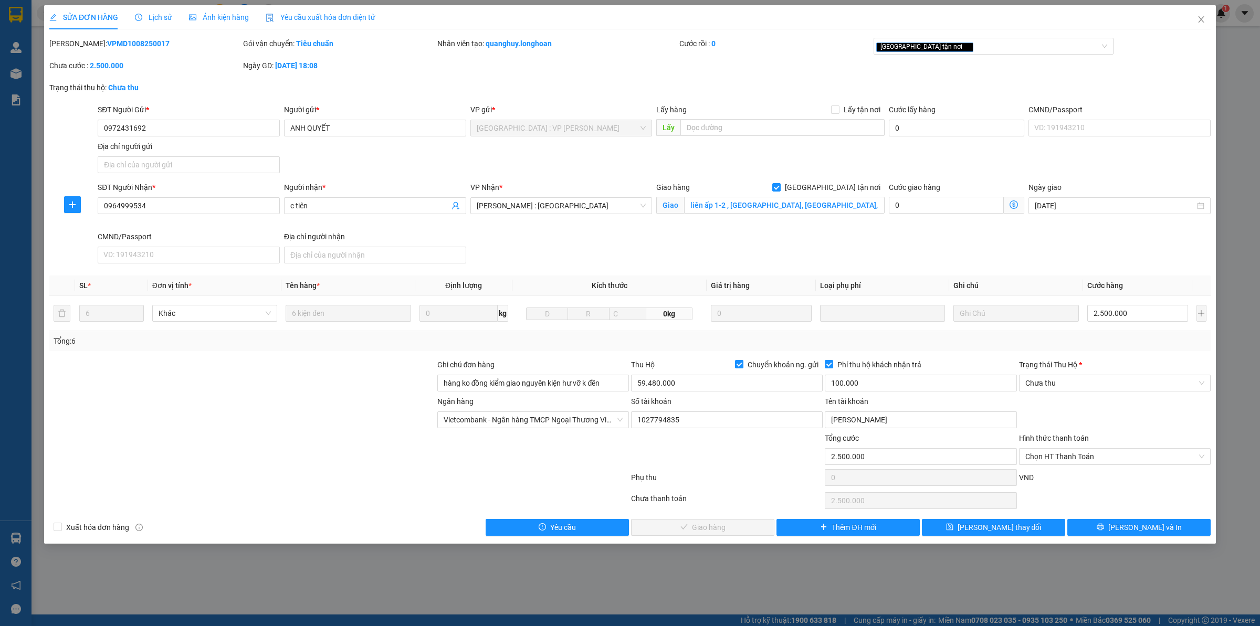
click at [149, 16] on span "Lịch sử" at bounding box center [153, 17] width 37 height 8
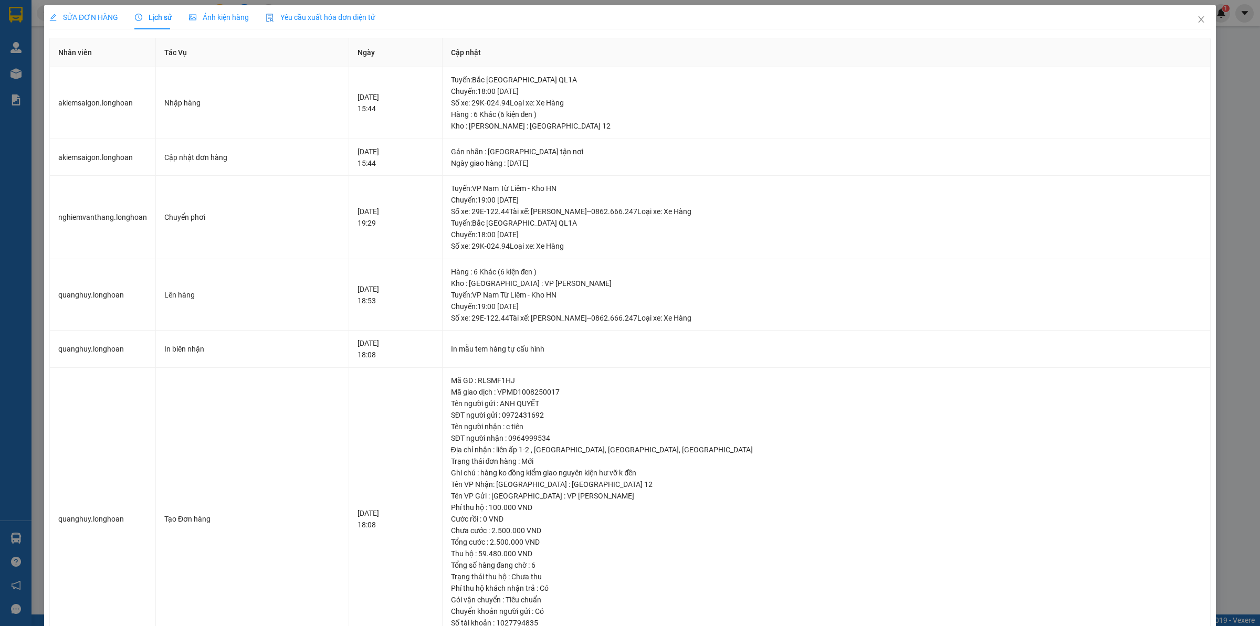
click at [101, 13] on span "SỬA ĐƠN HÀNG" at bounding box center [83, 17] width 69 height 8
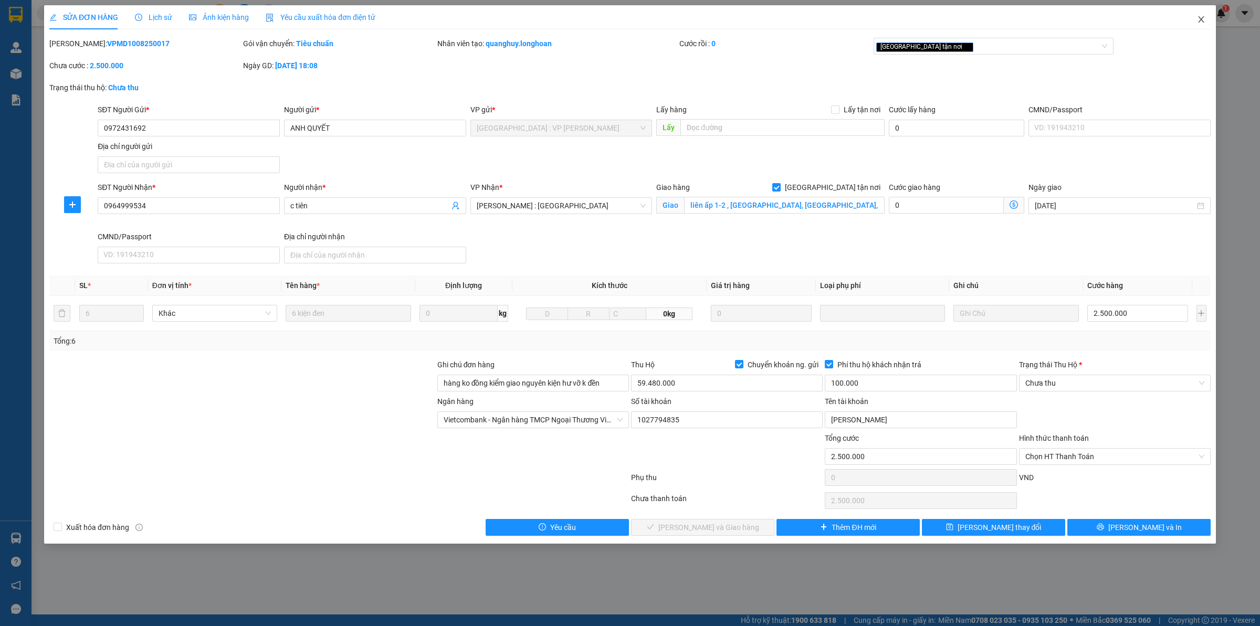
click at [1207, 12] on span "Close" at bounding box center [1200, 19] width 29 height 29
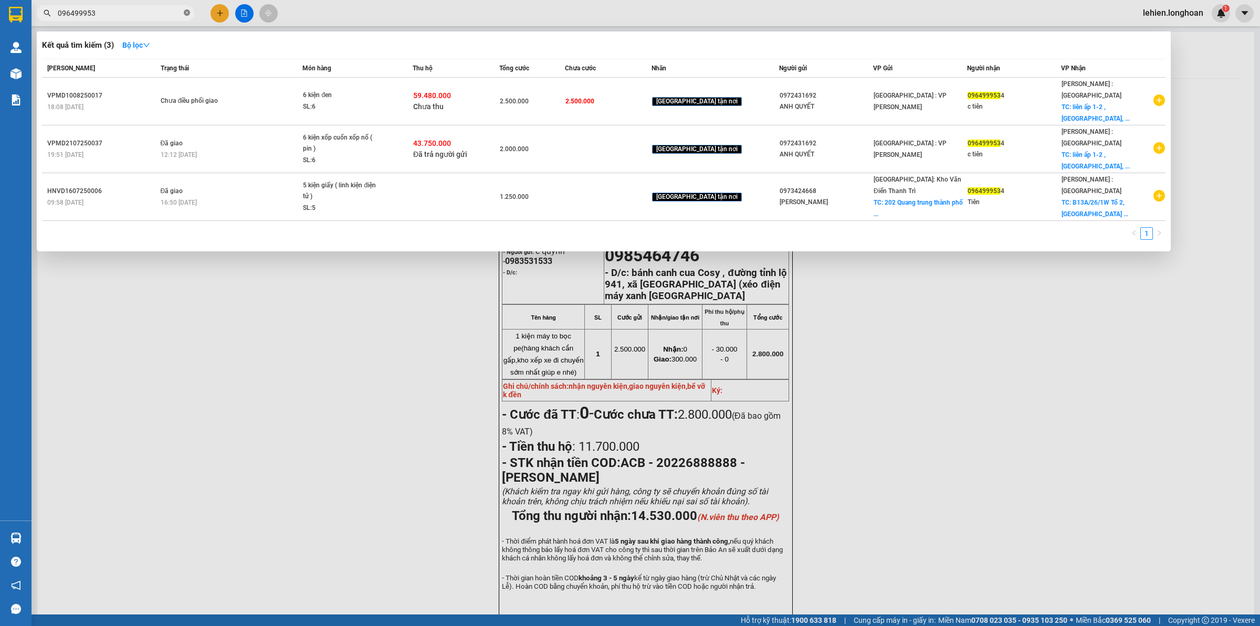
click at [187, 14] on icon "close-circle" at bounding box center [187, 12] width 6 height 6
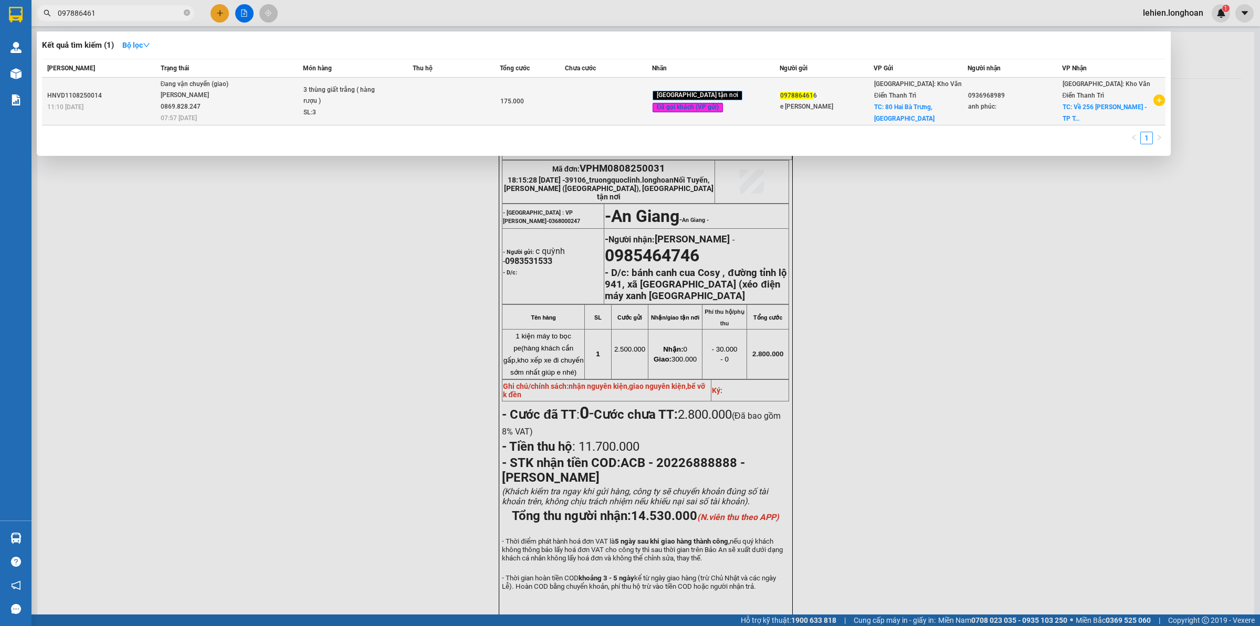
type input "097886461"
click at [232, 96] on div "[PERSON_NAME] 0869.828.247" at bounding box center [200, 101] width 79 height 23
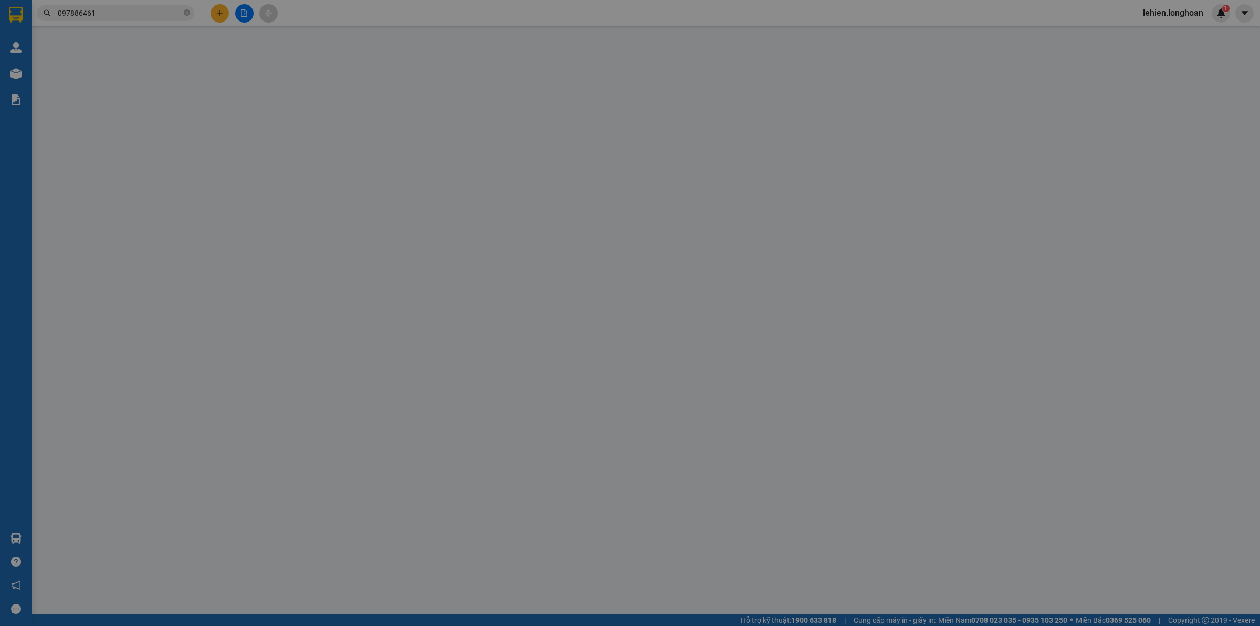
type input "0978864616"
type input "e [PERSON_NAME]"
checkbox input "true"
type input "[STREET_ADDRESS]"
type input "65.000"
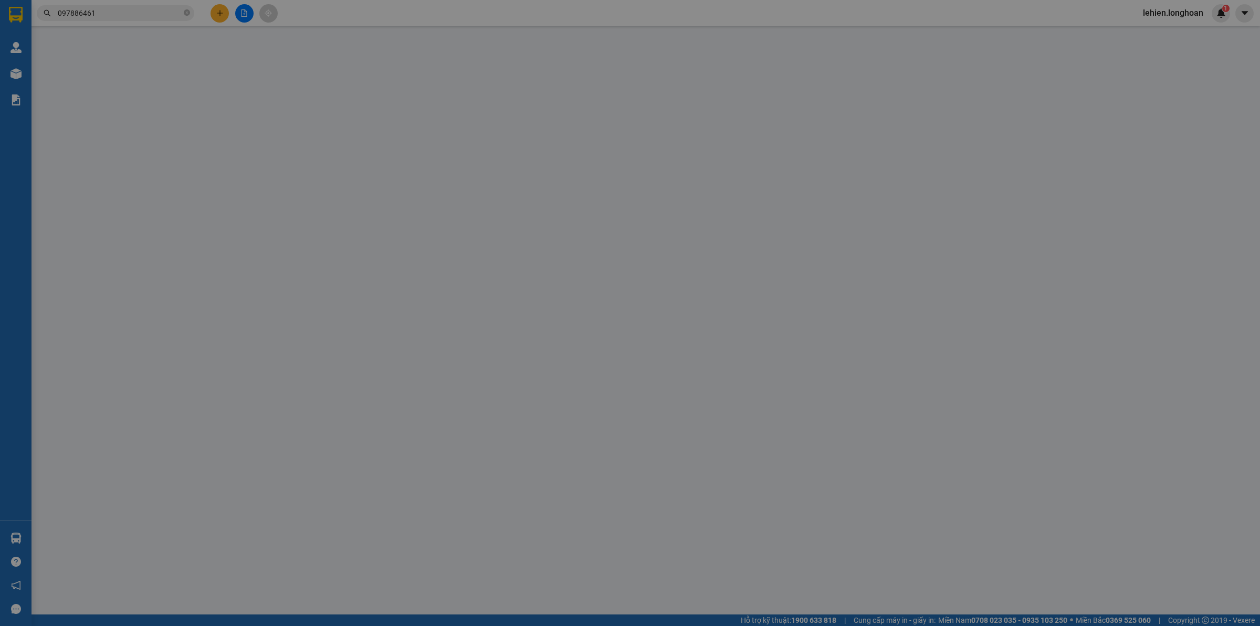
type input "0936968989"
type input "anh phúc:"
checkbox input "true"
type input "Về 256 [PERSON_NAME] - [GEOGRAPHIC_DATA]"
type input "175.000"
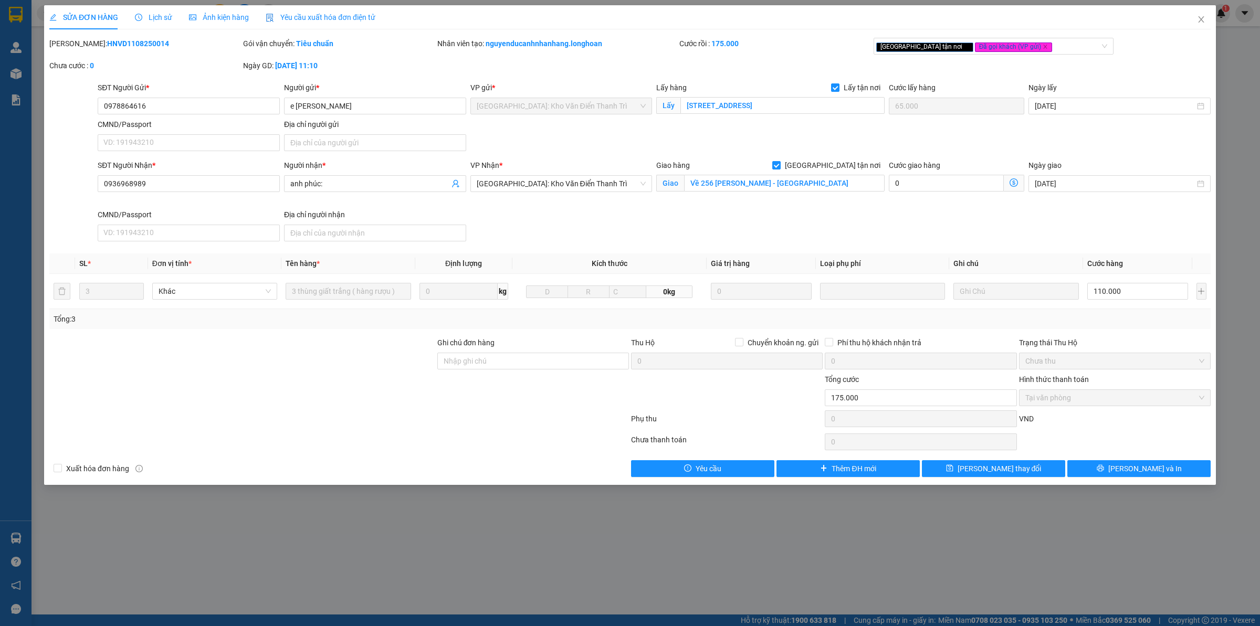
click at [148, 17] on span "Lịch sử" at bounding box center [153, 17] width 37 height 8
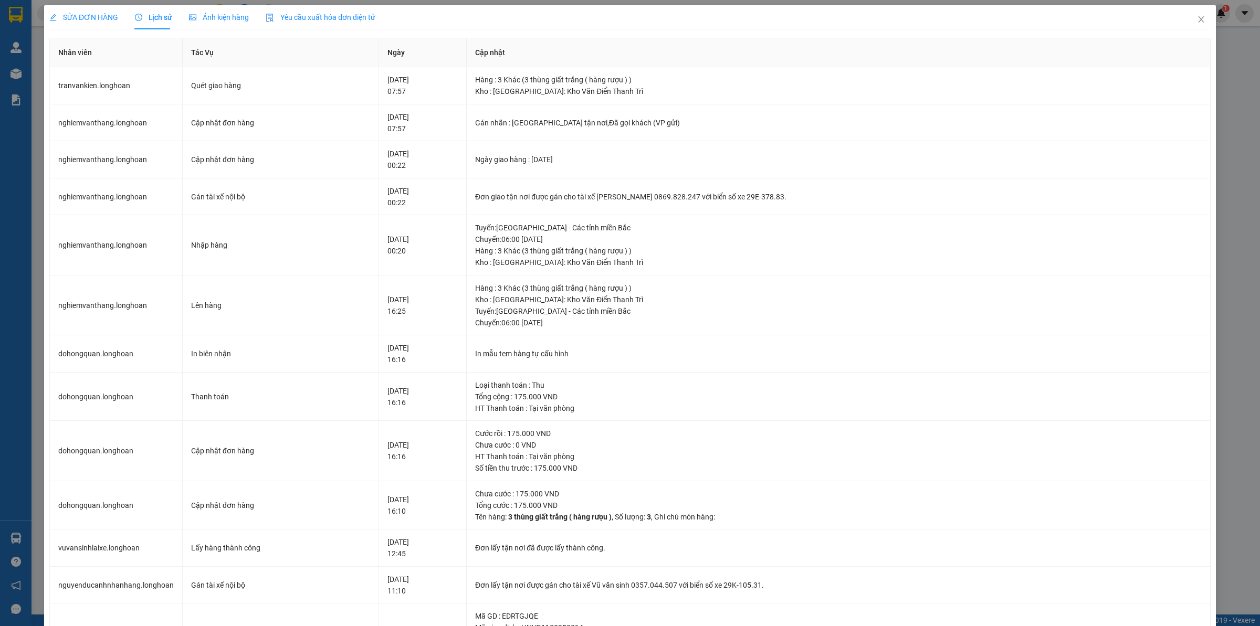
click at [88, 9] on div "SỬA ĐƠN HÀNG" at bounding box center [83, 17] width 69 height 24
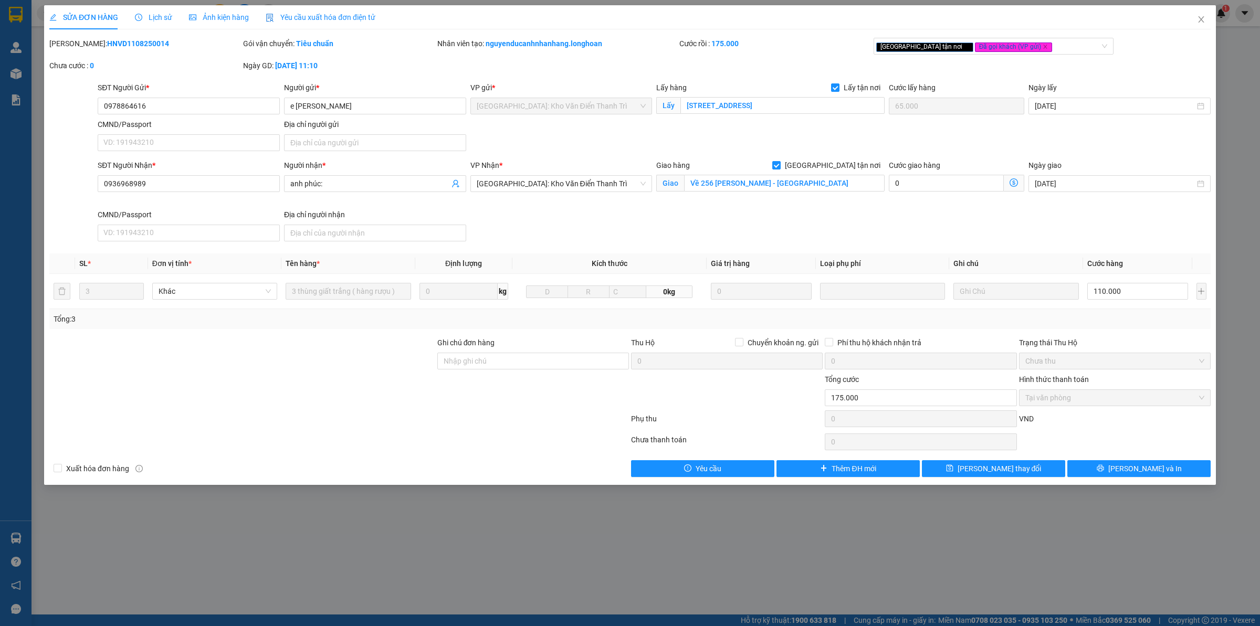
click at [147, 12] on div "Lịch sử" at bounding box center [153, 18] width 37 height 12
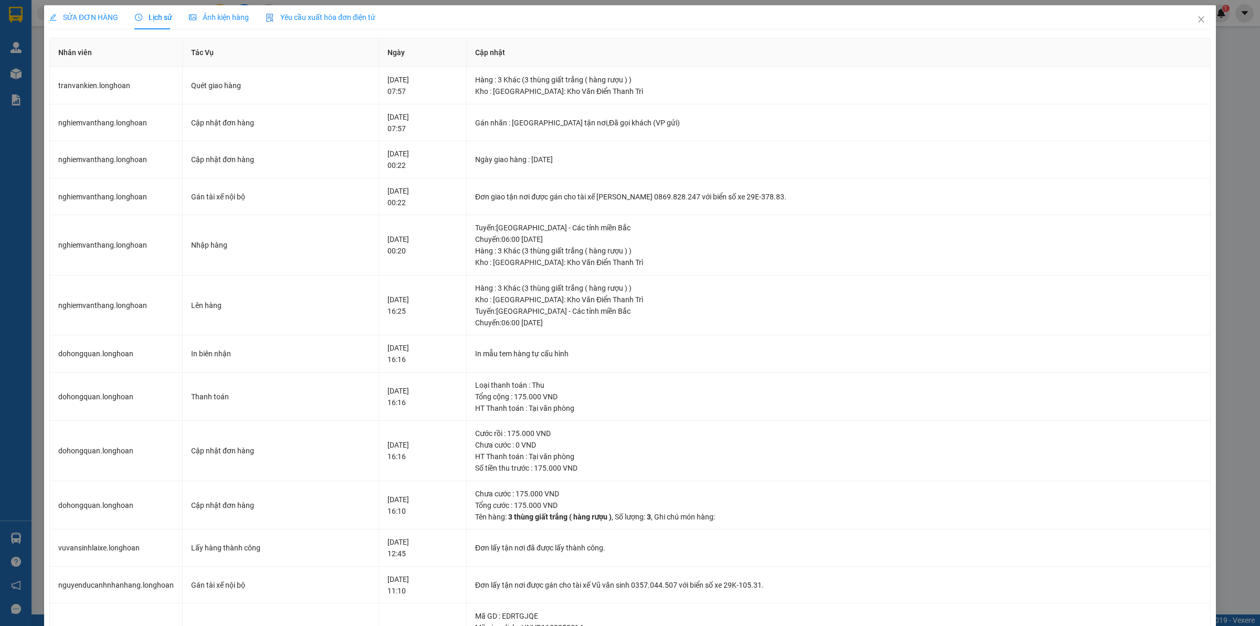
click at [96, 9] on div "SỬA ĐƠN HÀNG" at bounding box center [83, 17] width 69 height 24
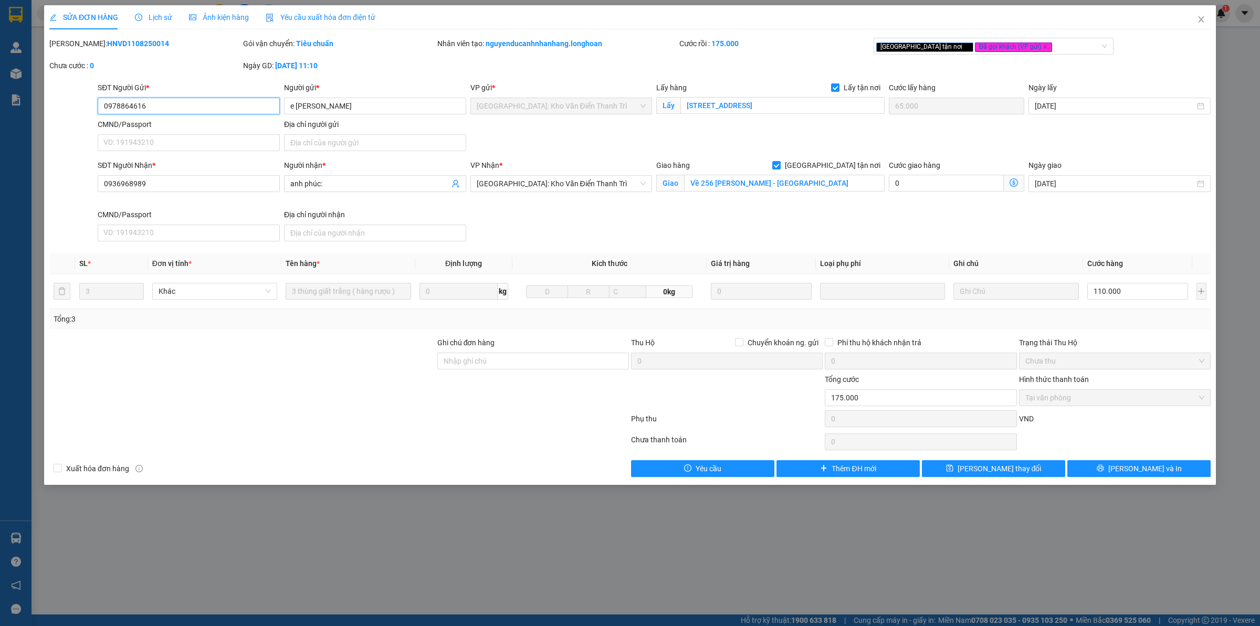
click at [179, 103] on input "0978864616" at bounding box center [189, 106] width 182 height 17
click at [173, 105] on input "0978864616" at bounding box center [189, 106] width 182 height 17
click at [1104, 466] on icon "printer" at bounding box center [1099, 468] width 7 height 7
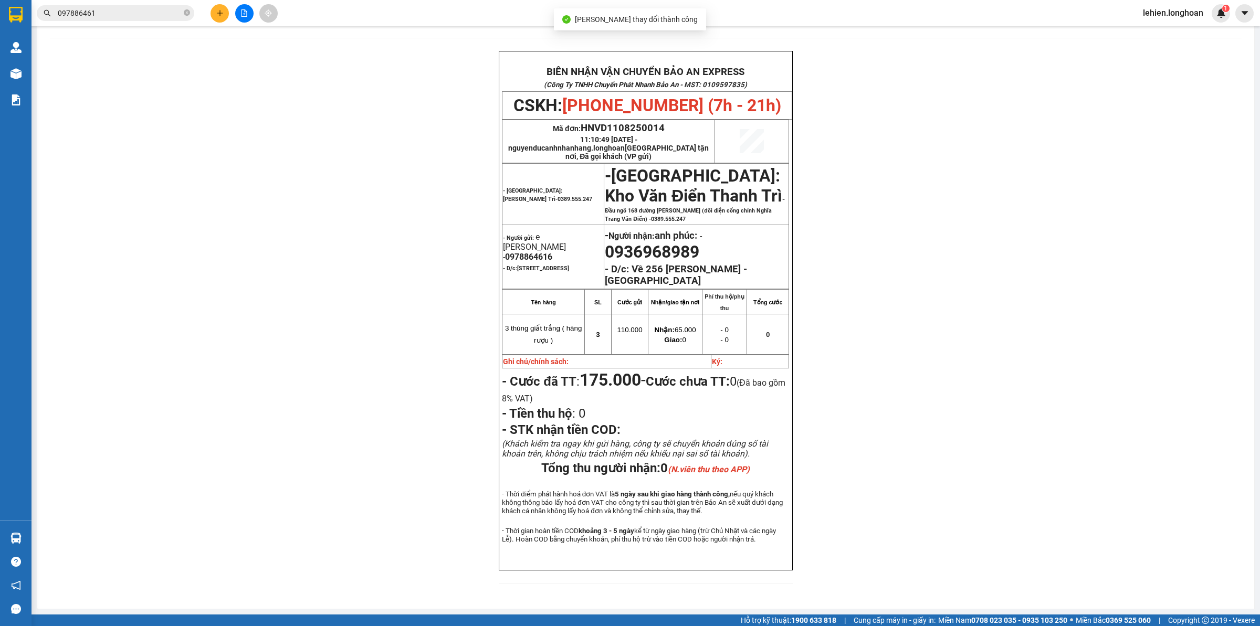
scroll to position [33, 0]
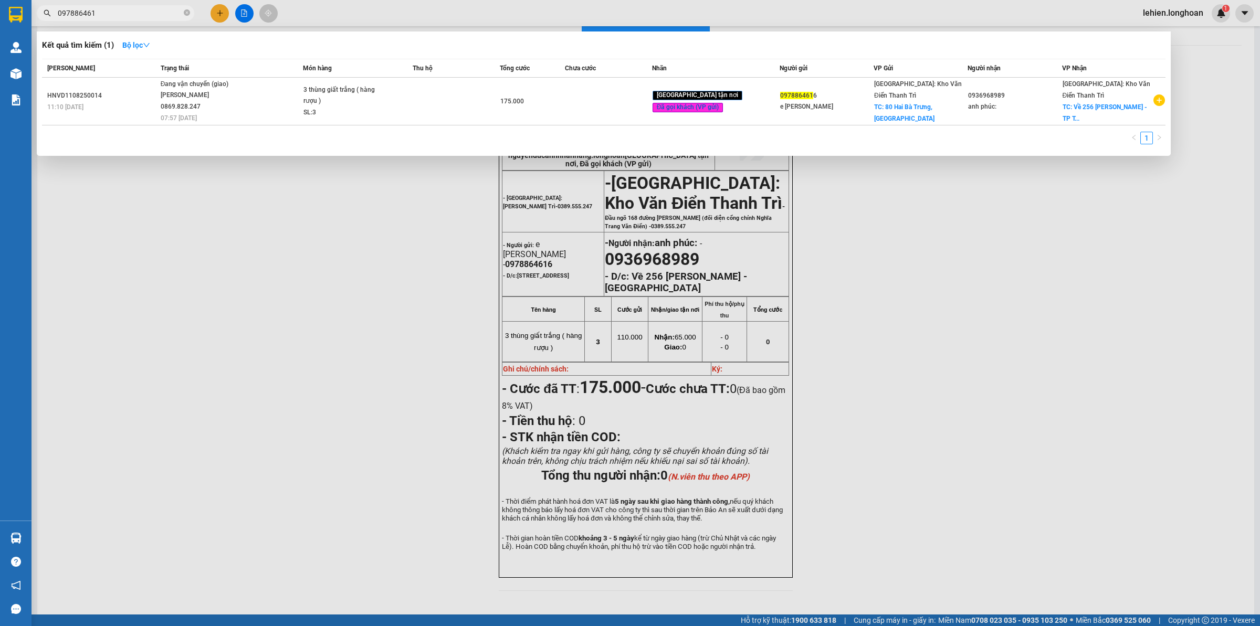
click at [182, 12] on span "097886461" at bounding box center [115, 13] width 157 height 16
click at [187, 12] on icon "close-circle" at bounding box center [187, 12] width 6 height 6
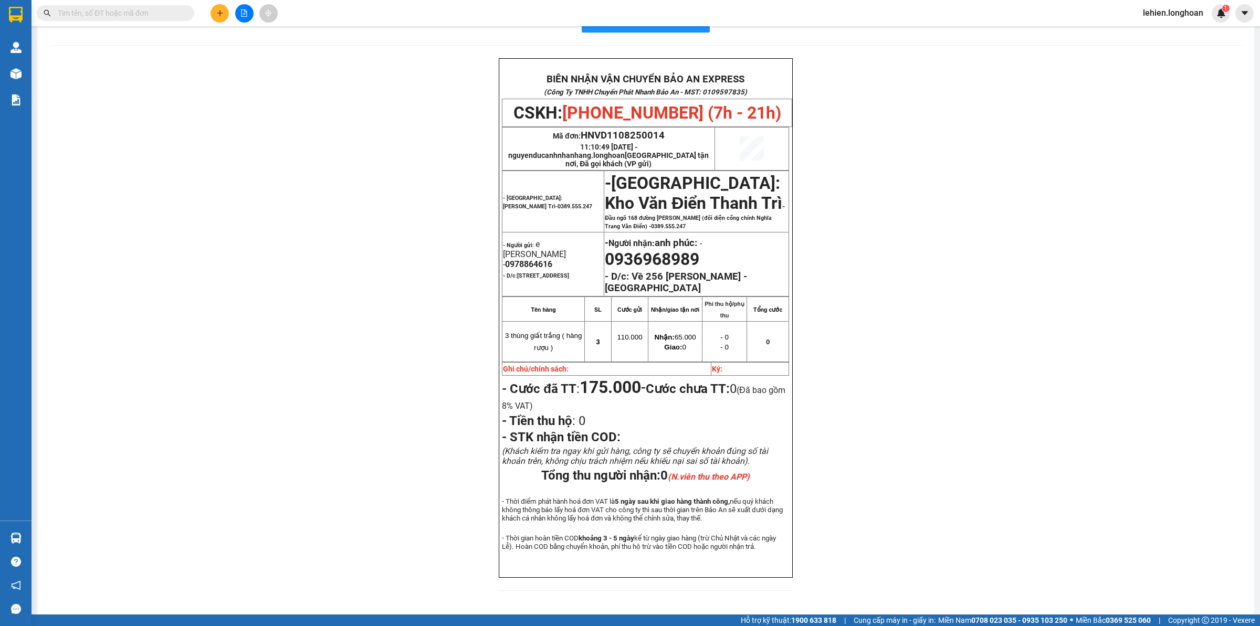
paste input "0902.700.525"
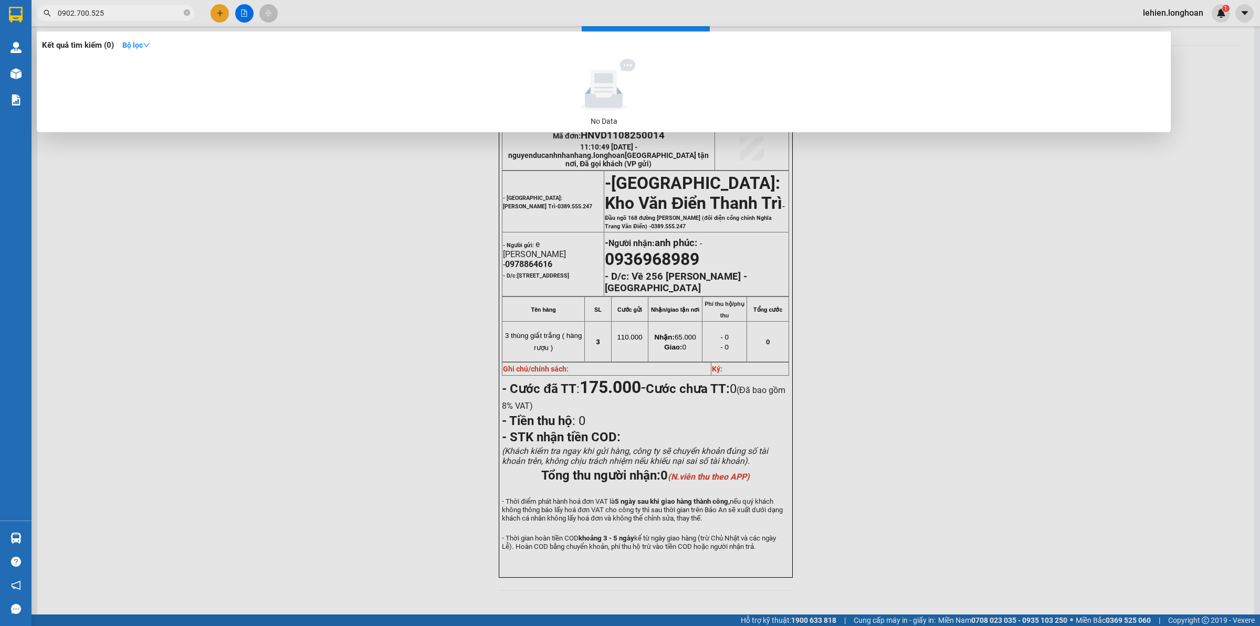
click at [77, 14] on input "0902.700.525" at bounding box center [120, 13] width 124 height 12
click at [90, 14] on input "0902700.525" at bounding box center [120, 13] width 124 height 12
click at [88, 16] on input "0902700.525" at bounding box center [120, 13] width 124 height 12
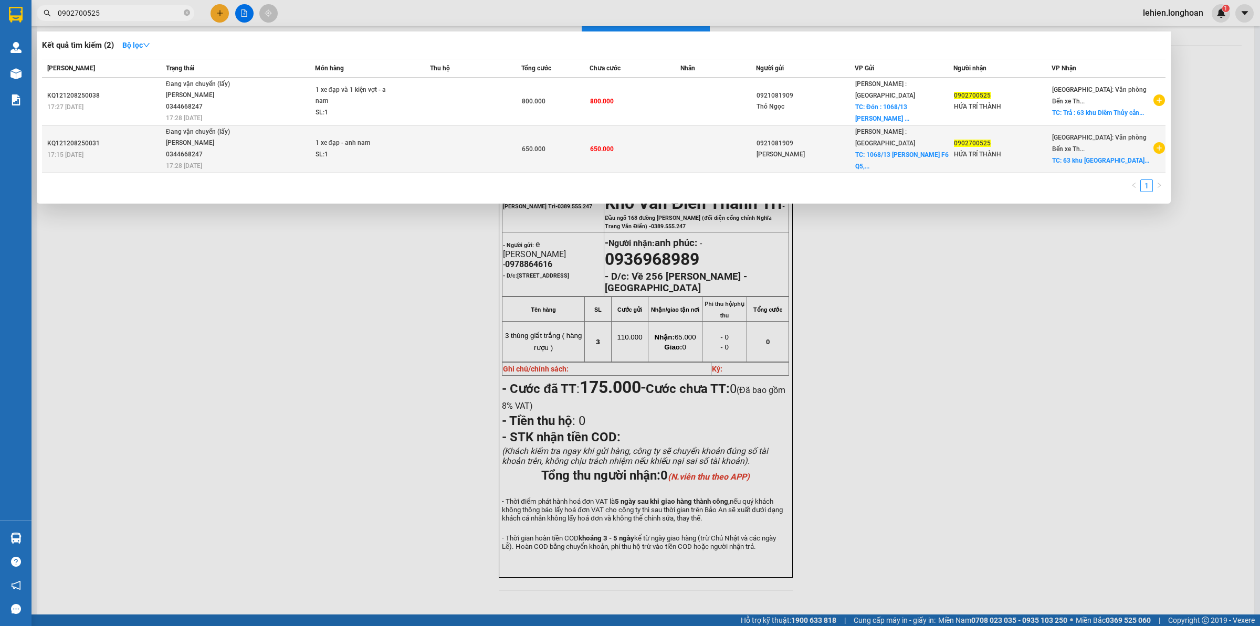
type input "0902700525"
click at [321, 138] on div "1 xe đạp - anh nam" at bounding box center [354, 144] width 79 height 12
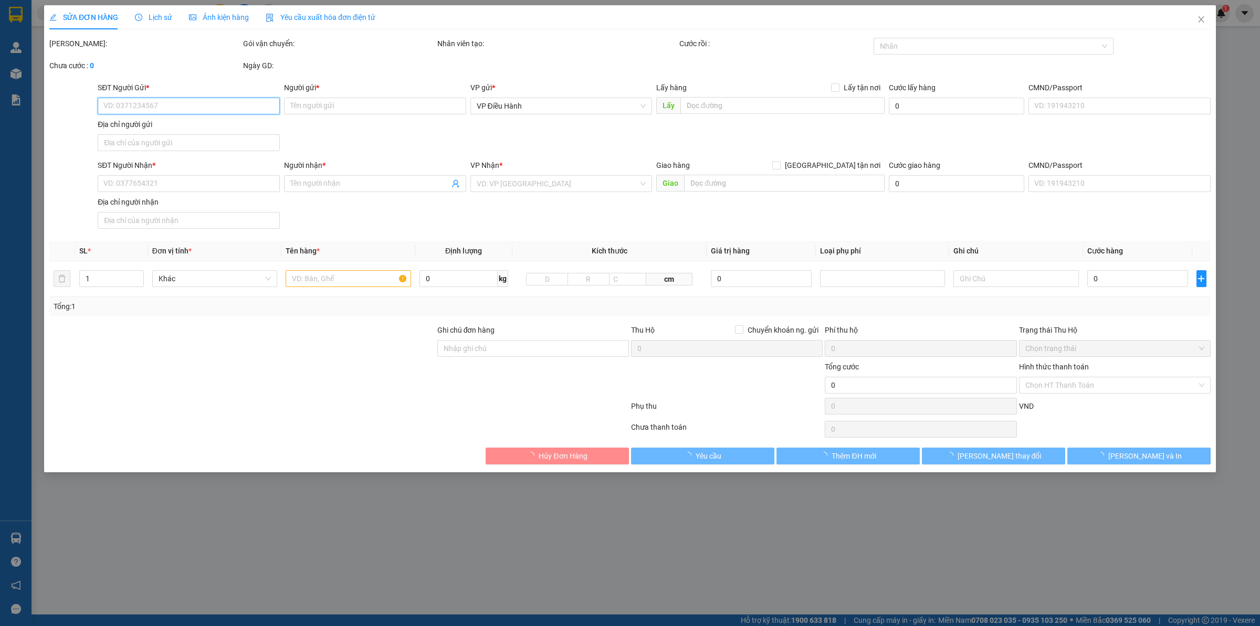
type input "0921081909"
type input "[PERSON_NAME]"
checkbox input "true"
type input "1068/13 [PERSON_NAME] F6 Q5, Tp.HCM."
type input "0902700525"
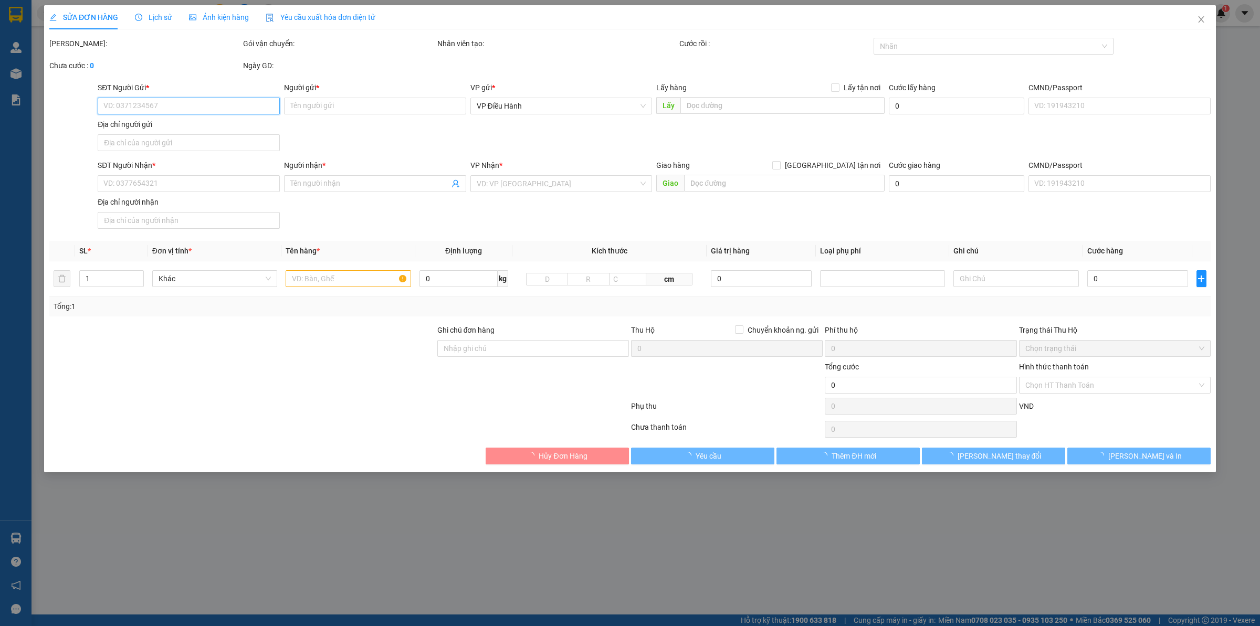
type input "HỨA TRÍ THÀNH"
checkbox input "true"
type input "63 khu [GEOGRAPHIC_DATA] [GEOGRAPHIC_DATA], [GEOGRAPHIC_DATA] tỉnh [GEOGRAPHIC_…"
type input "650.000"
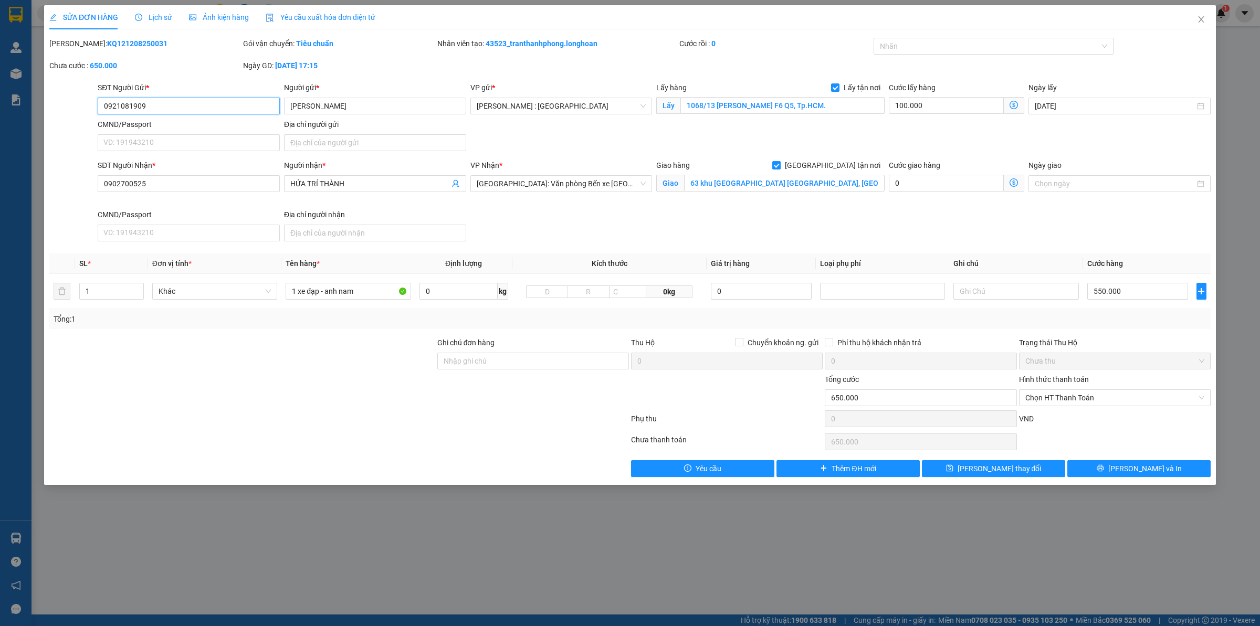
drag, startPoint x: 167, startPoint y: 105, endPoint x: 38, endPoint y: 108, distance: 129.1
click at [38, 108] on div "SỬA ĐƠN HÀNG Lịch sử Ảnh kiện hàng Yêu cầu xuất hóa đơn điện tử Total Paid Fee …" at bounding box center [630, 313] width 1260 height 626
click at [1216, 12] on div "SỬA ĐƠN HÀNG Lịch sử Ảnh kiện hàng Yêu cầu xuất hóa đơn điện tử Total Paid Fee …" at bounding box center [630, 313] width 1260 height 626
click at [1202, 17] on icon "close" at bounding box center [1201, 19] width 8 height 8
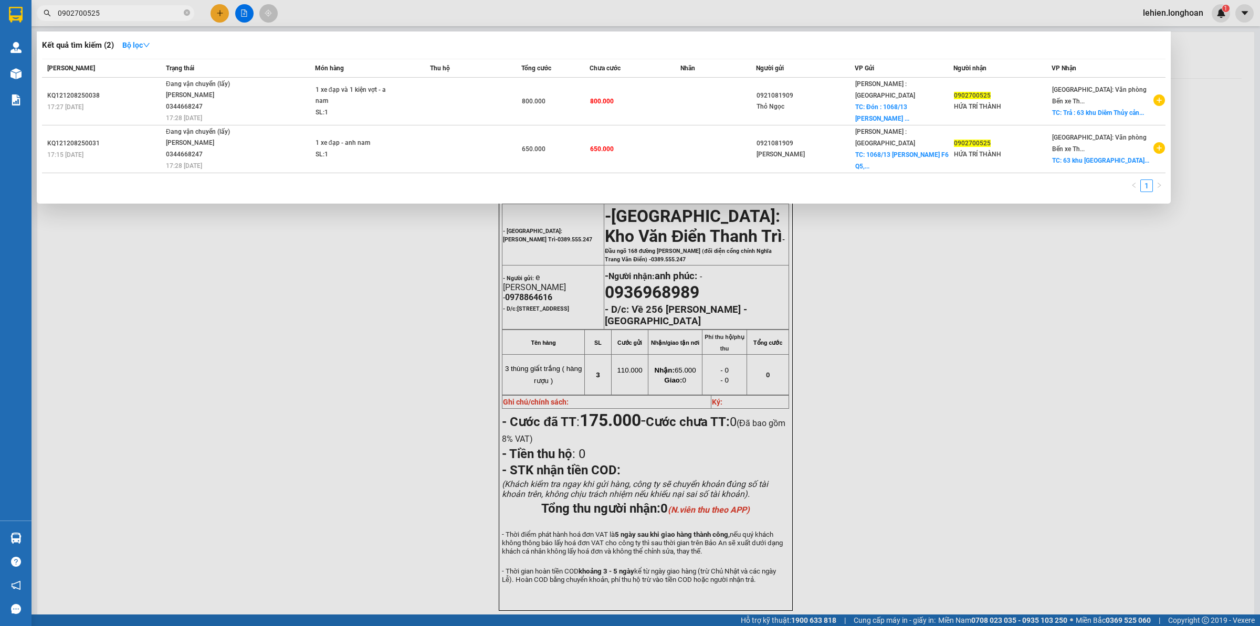
click at [156, 18] on input "0902700525" at bounding box center [120, 13] width 124 height 12
click at [189, 12] on icon "close-circle" at bounding box center [187, 12] width 6 height 6
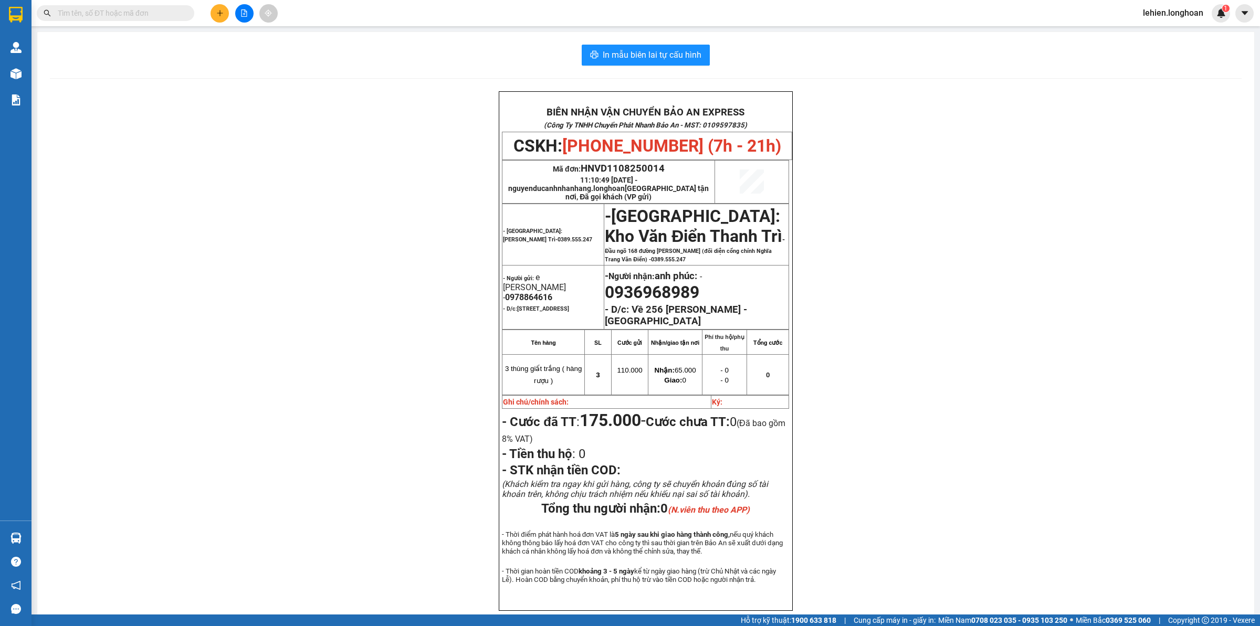
paste input "0909333129"
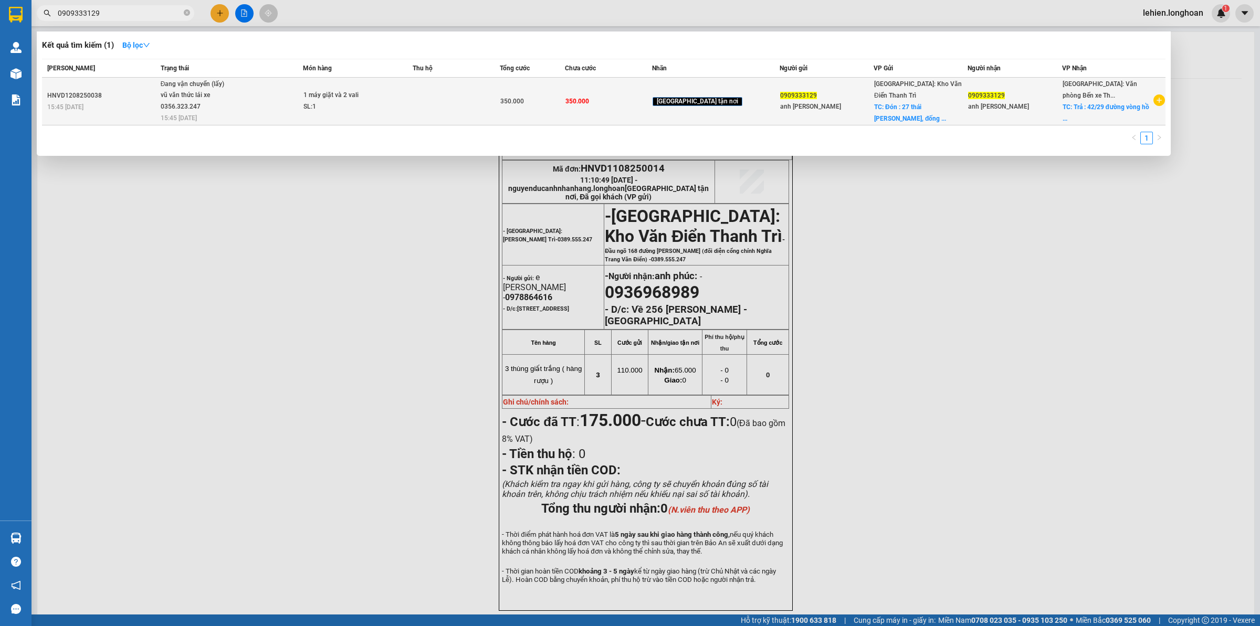
type input "0909333129"
click at [287, 111] on span "Đang vận chuyển (lấy) vũ văn thức lái xe 0356.323.247 15:45 [DATE]" at bounding box center [232, 101] width 142 height 44
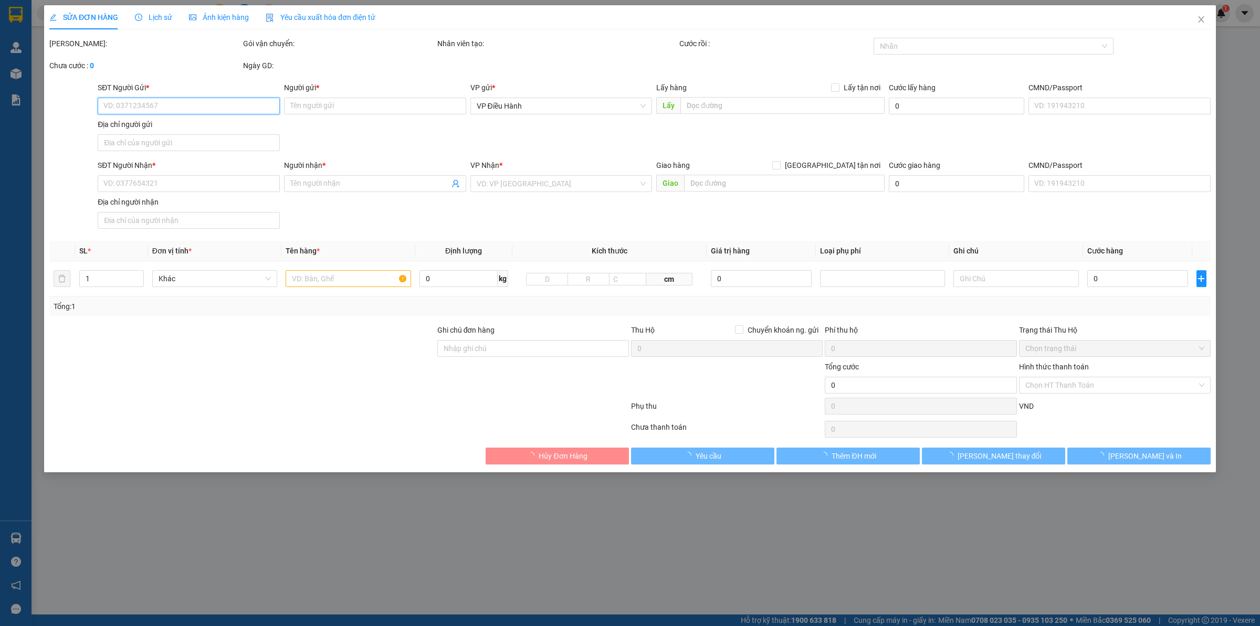
type input "0909333129"
type input "anh [PERSON_NAME]"
checkbox input "true"
type input "Đón : 27 thái thịnh, đống đa [GEOGRAPHIC_DATA]"
type input "0909333129"
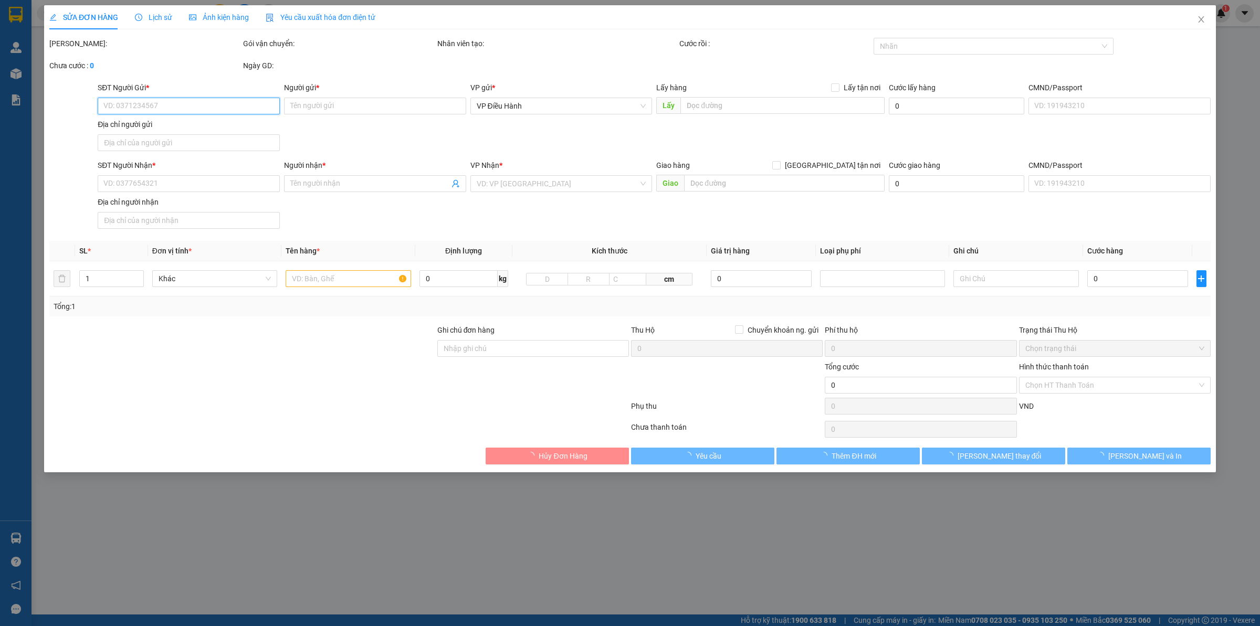
type input "anh [PERSON_NAME]"
checkbox input "true"
type input "Trả : [STREET_ADDRESS]"
type input "350.000"
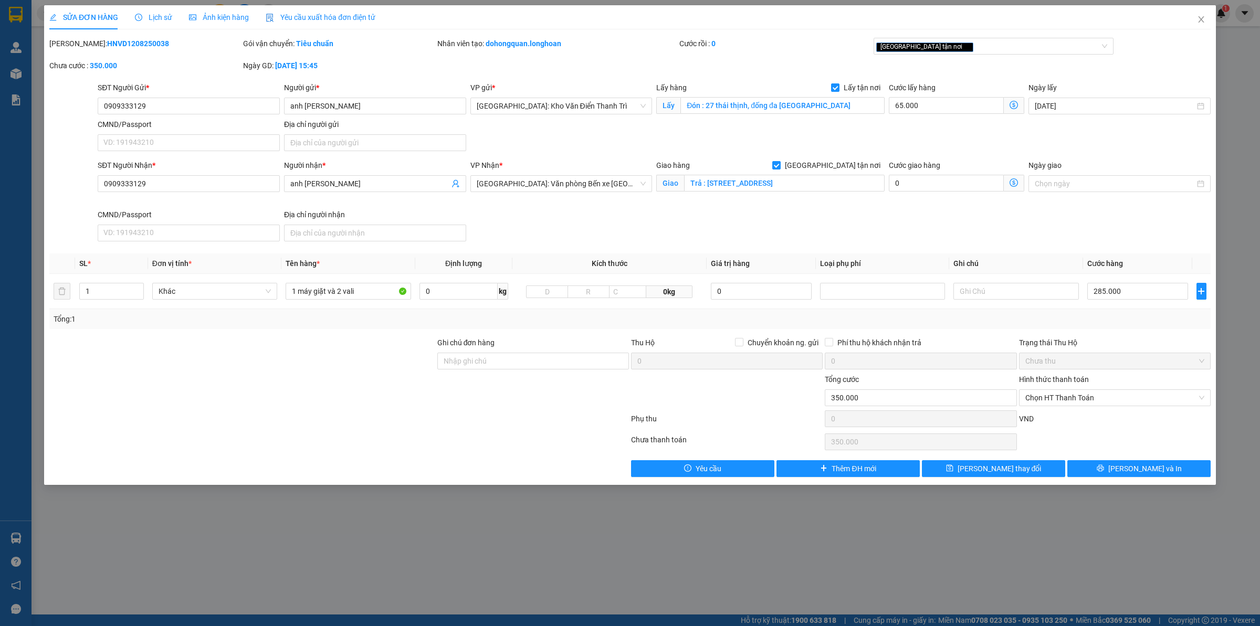
click at [158, 15] on span "Lịch sử" at bounding box center [153, 17] width 37 height 8
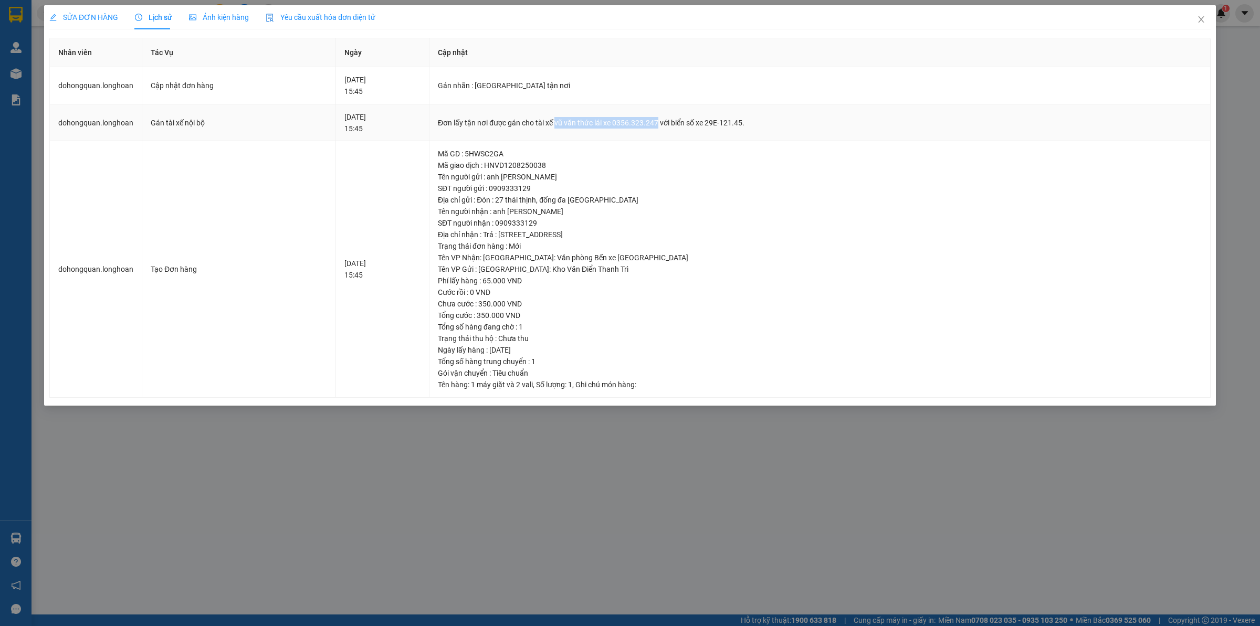
drag, startPoint x: 583, startPoint y: 126, endPoint x: 685, endPoint y: 113, distance: 103.1
click at [685, 113] on td "Đơn lấy tận nơi được gán cho tài xế vũ văn thức lái xe 0356.323.247 với biển số…" at bounding box center [819, 122] width 781 height 37
copy div "vũ văn thức lái xe 0356.323.247"
click at [1192, 24] on span "Close" at bounding box center [1200, 19] width 29 height 29
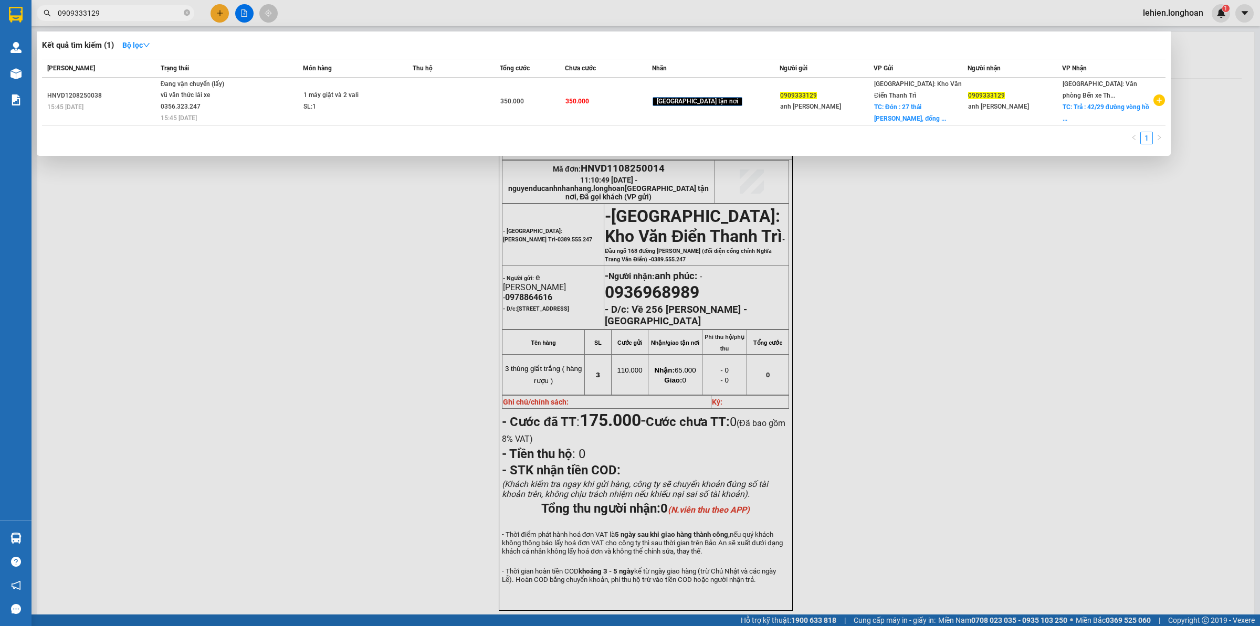
drag, startPoint x: 187, startPoint y: 10, endPoint x: 177, endPoint y: 6, distance: 11.0
click at [187, 9] on span at bounding box center [187, 13] width 6 height 10
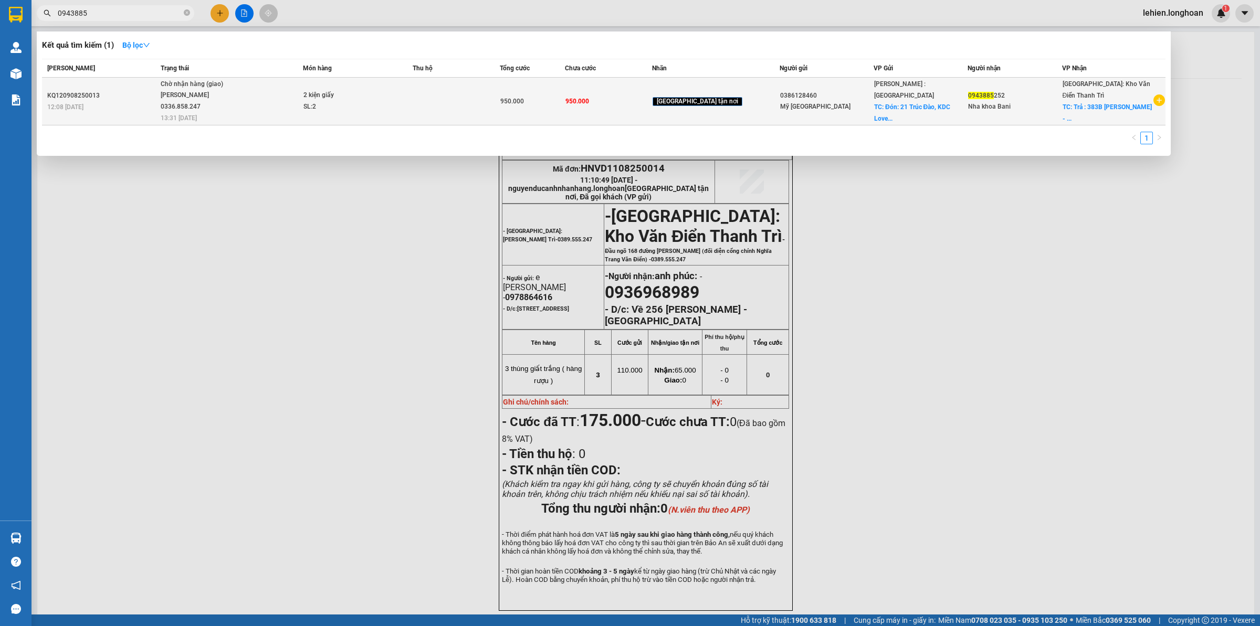
type input "0943885"
click at [299, 98] on span "Chờ nhận hàng (giao) [PERSON_NAME] 0336.858.247 13:31 [DATE]" at bounding box center [232, 101] width 142 height 44
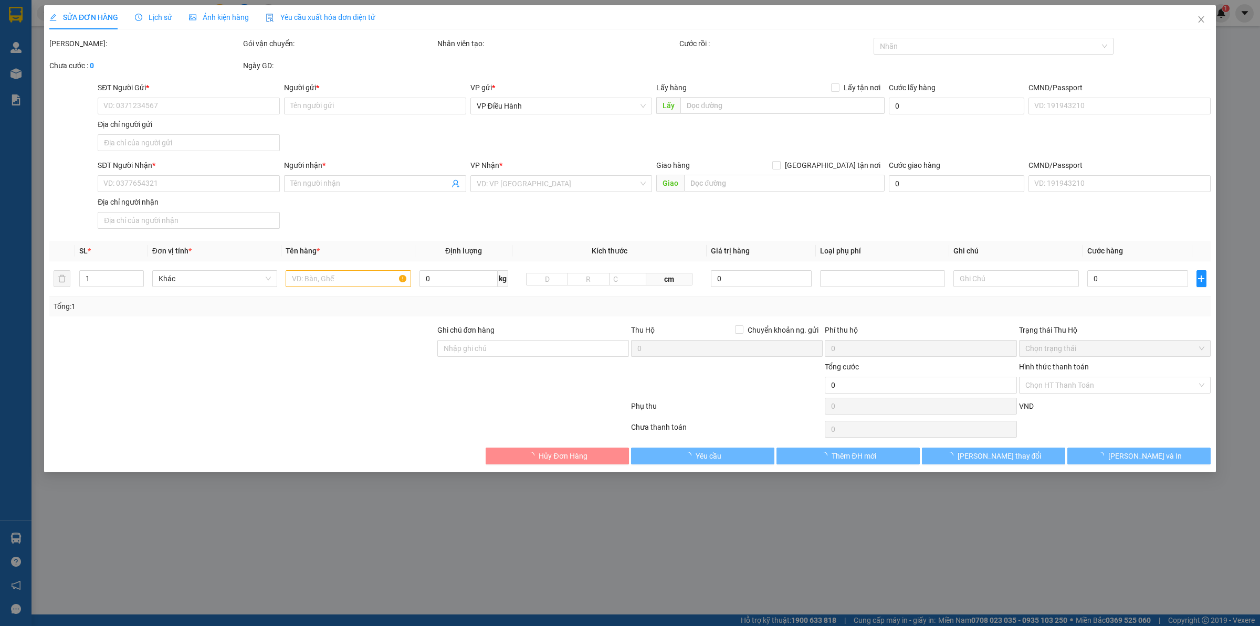
type input "0386128460"
type input "Mỹ [GEOGRAPHIC_DATA]"
checkbox input "true"
type input "Đón: 21 Trúc Đào, KDC [GEOGRAPHIC_DATA], [GEOGRAPHIC_DATA] 4, [GEOGRAPHIC_DATA]"
type input "0943885252"
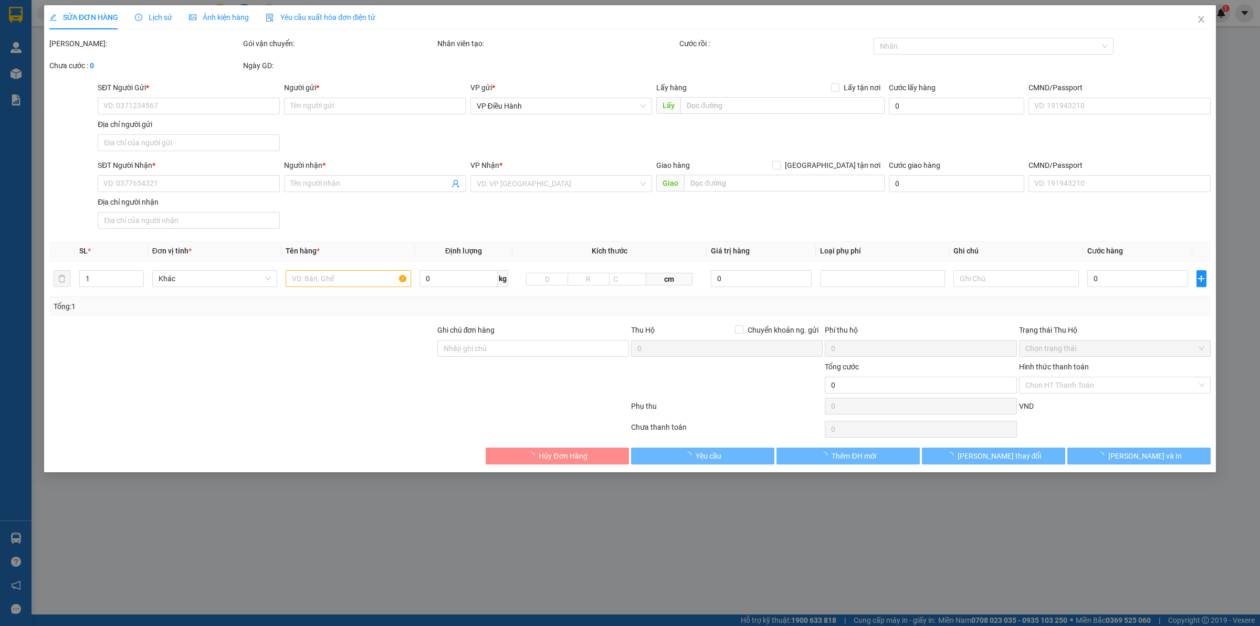
type input "Nha khoa Bani"
checkbox input "true"
type input "Trả : 383B [PERSON_NAME] - [GEOGRAPHIC_DATA] - [GEOGRAPHIC_DATA]"
type input "950.000"
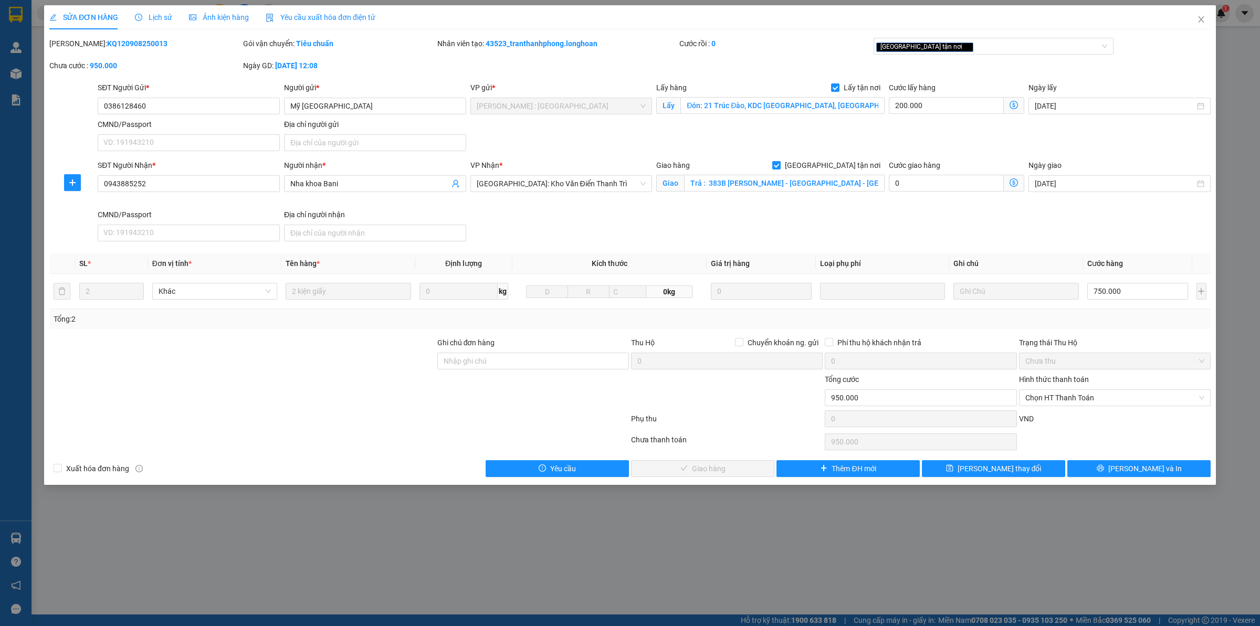
click at [150, 21] on span "Lịch sử" at bounding box center [153, 17] width 37 height 8
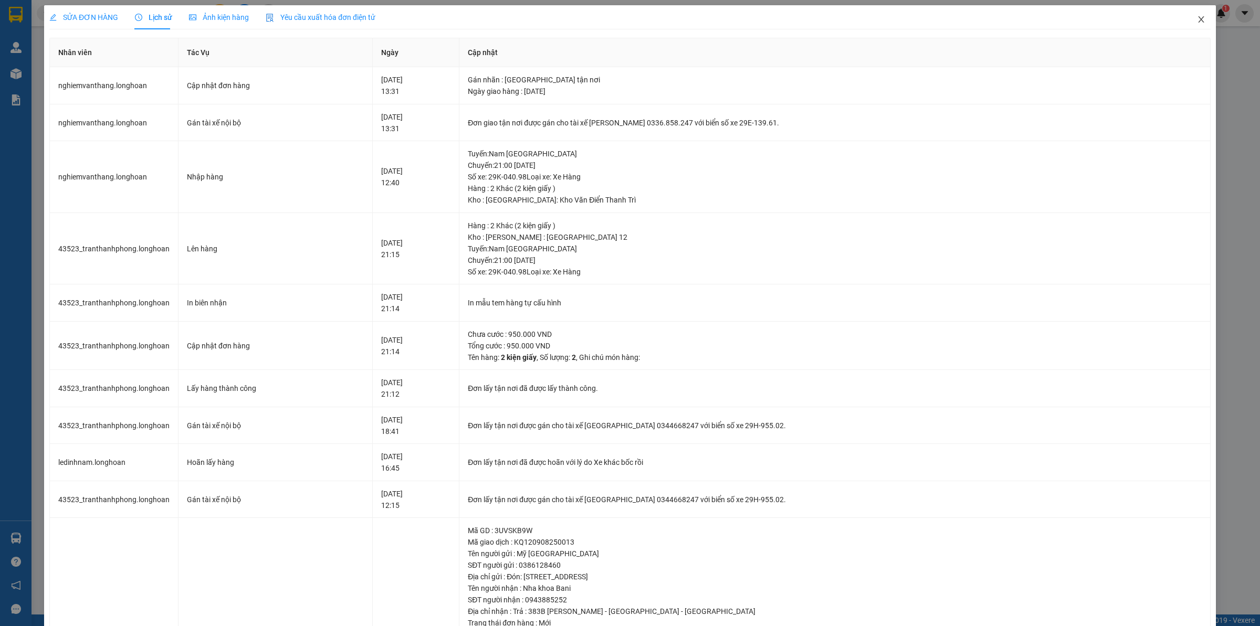
click at [1197, 15] on icon "close" at bounding box center [1201, 19] width 8 height 8
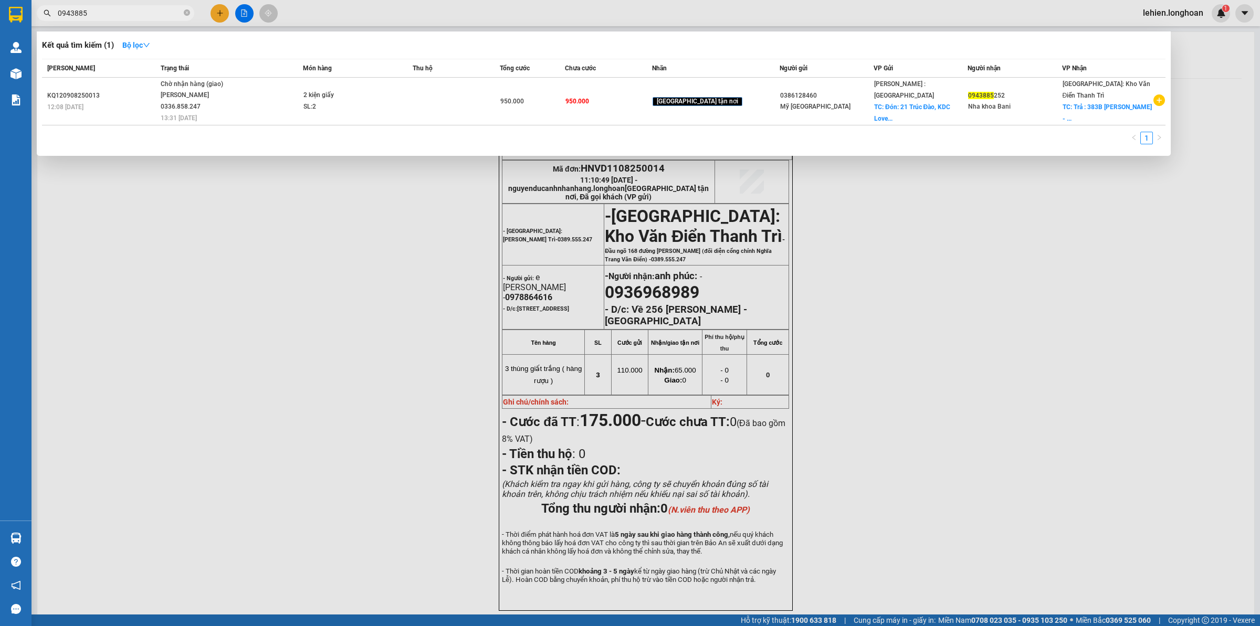
click at [184, 10] on icon "close-circle" at bounding box center [187, 12] width 6 height 6
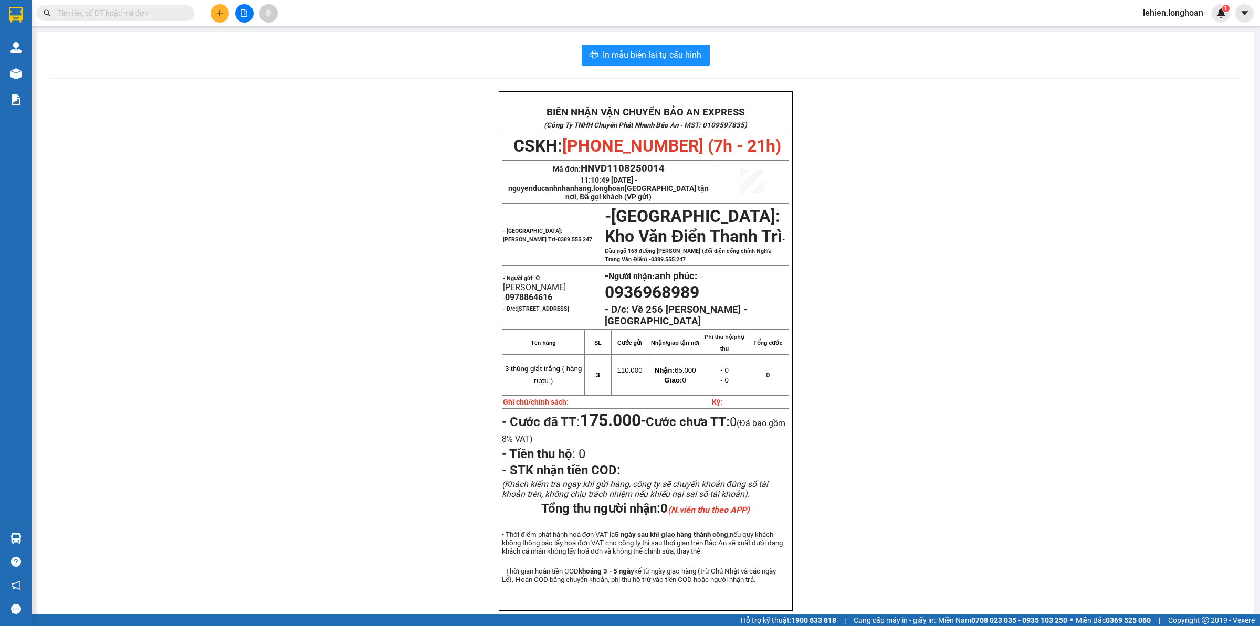
click at [142, 12] on input "text" at bounding box center [120, 13] width 124 height 12
type input "0"
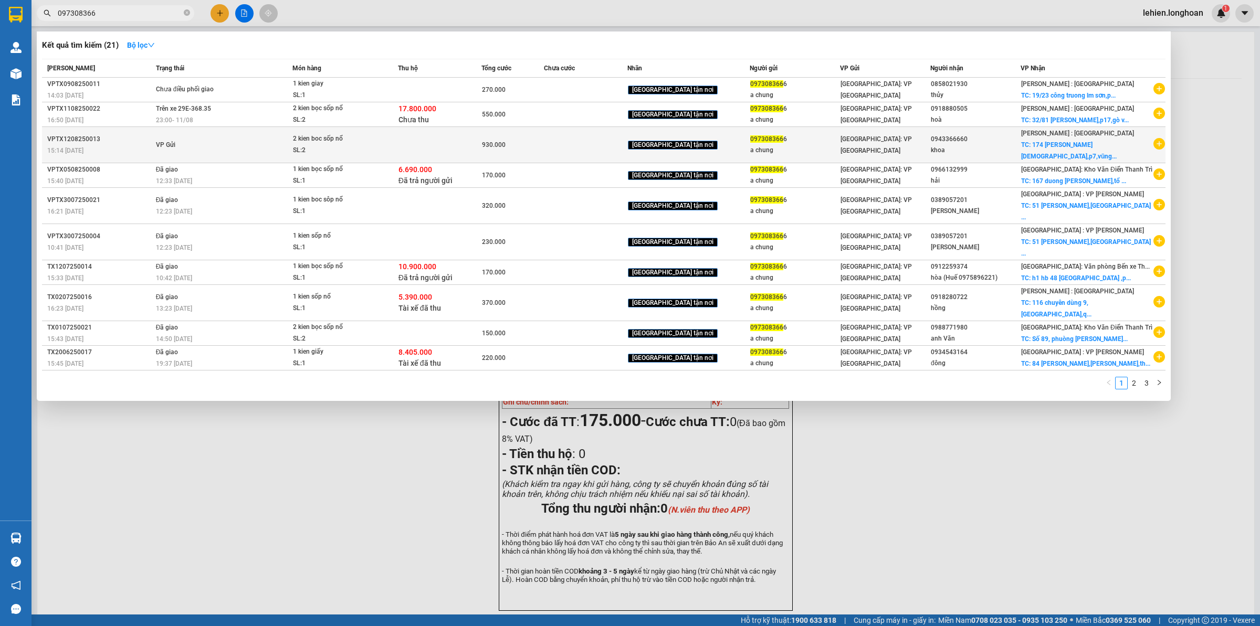
type input "097308366"
click at [292, 163] on td "VP Gửi" at bounding box center [222, 145] width 139 height 36
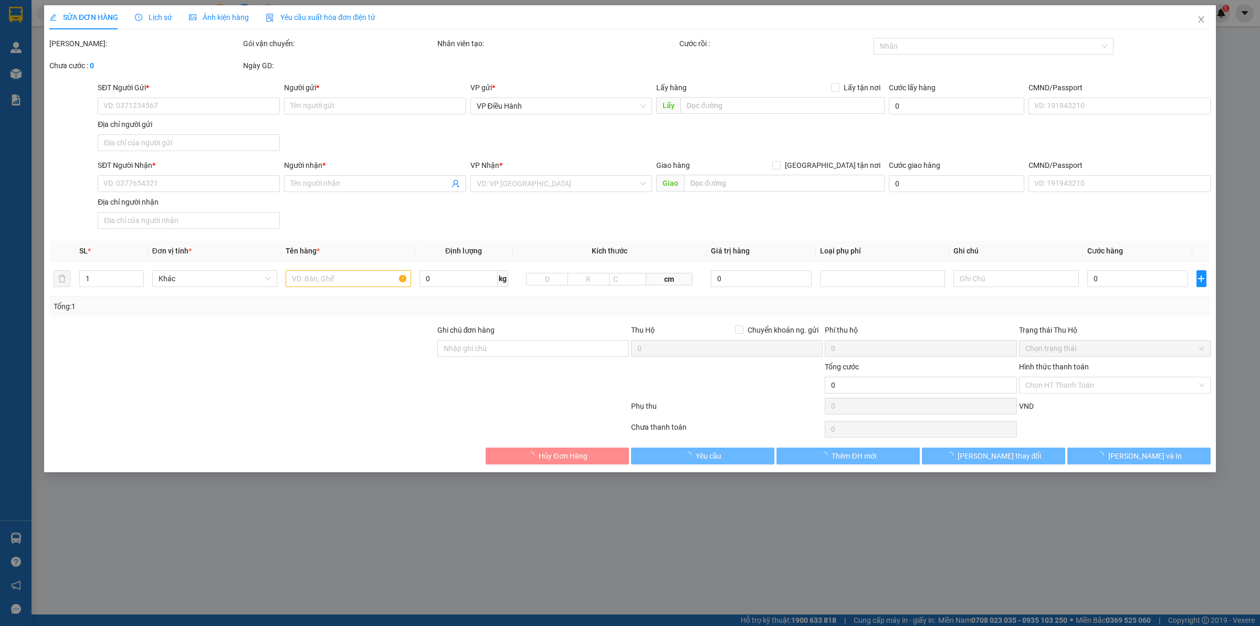
type input "0973083666"
type input "a chung"
type input "77 bui xương trạch khương đình hn"
type input "0943366660"
type input "khoa"
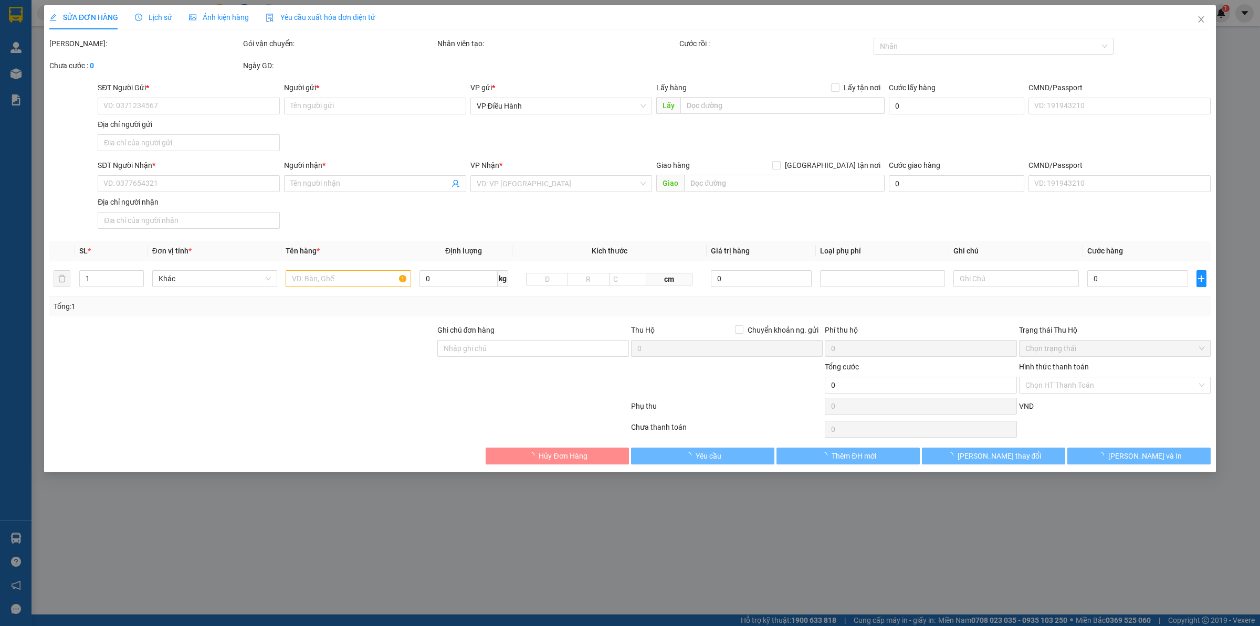
checkbox input "true"
type input "174 pham [DEMOGRAPHIC_DATA] thái,p7,vũng tàu"
type input "930.000"
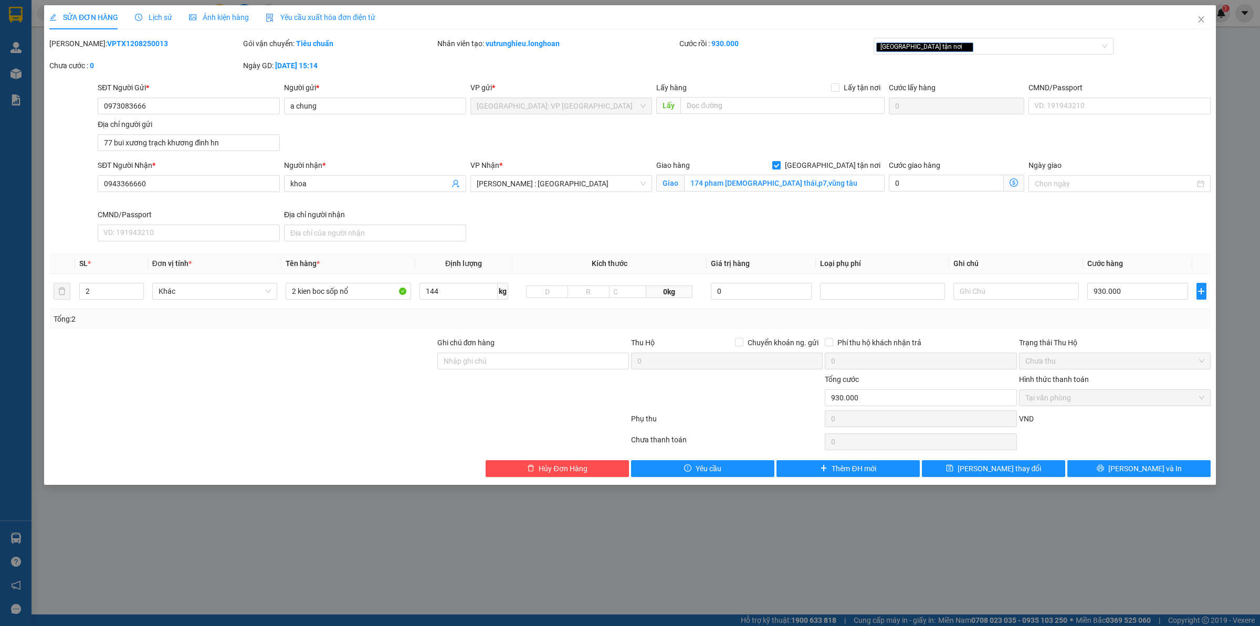
click at [135, 25] on div "Lịch sử" at bounding box center [153, 17] width 37 height 24
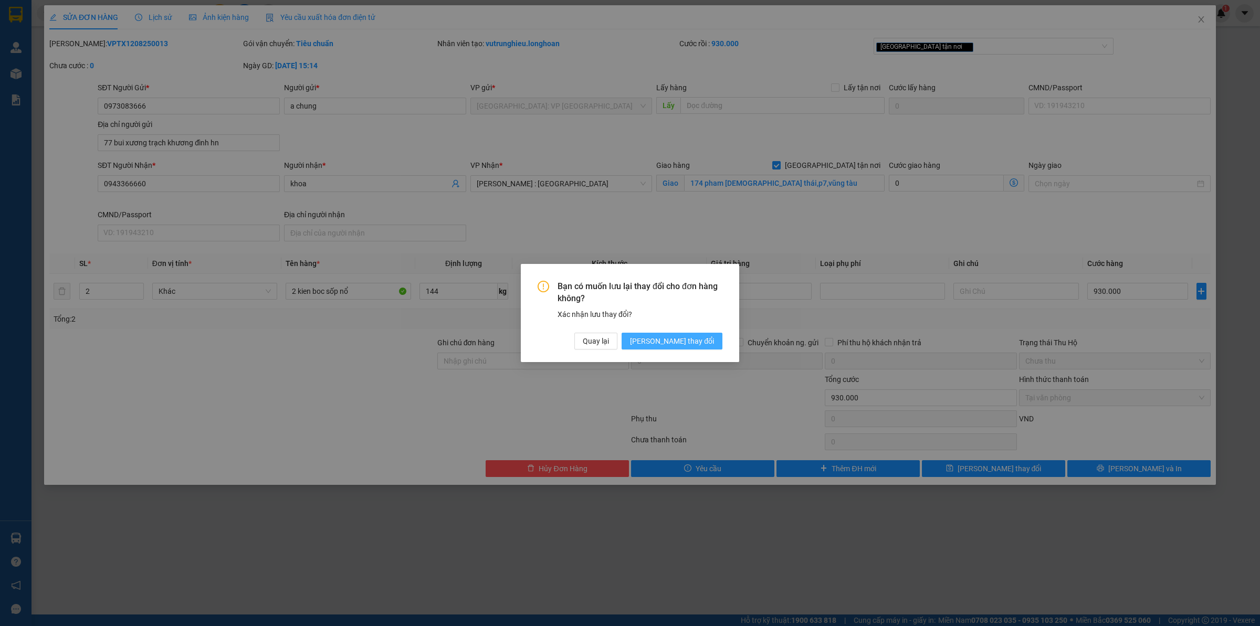
click at [703, 333] on button "[PERSON_NAME] thay đổi" at bounding box center [671, 341] width 101 height 17
